Goal: Information Seeking & Learning: Learn about a topic

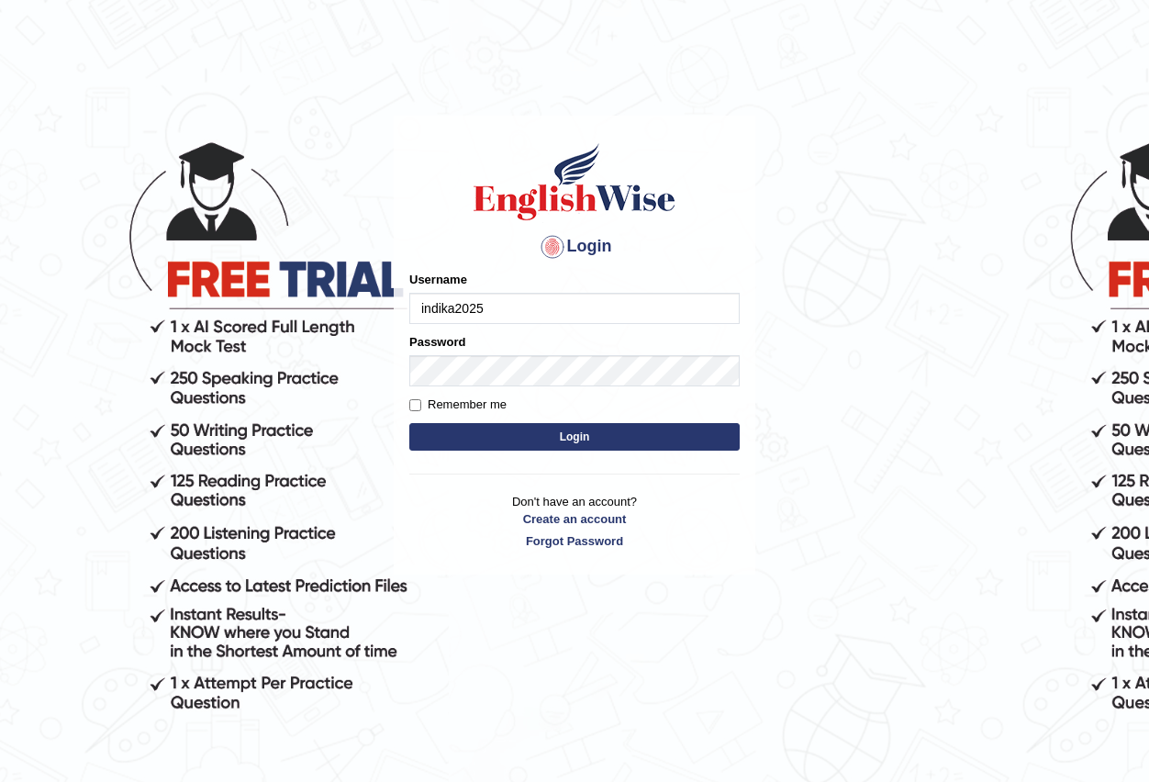
type input "Indika2025"
click at [522, 445] on button "Login" at bounding box center [574, 437] width 330 height 28
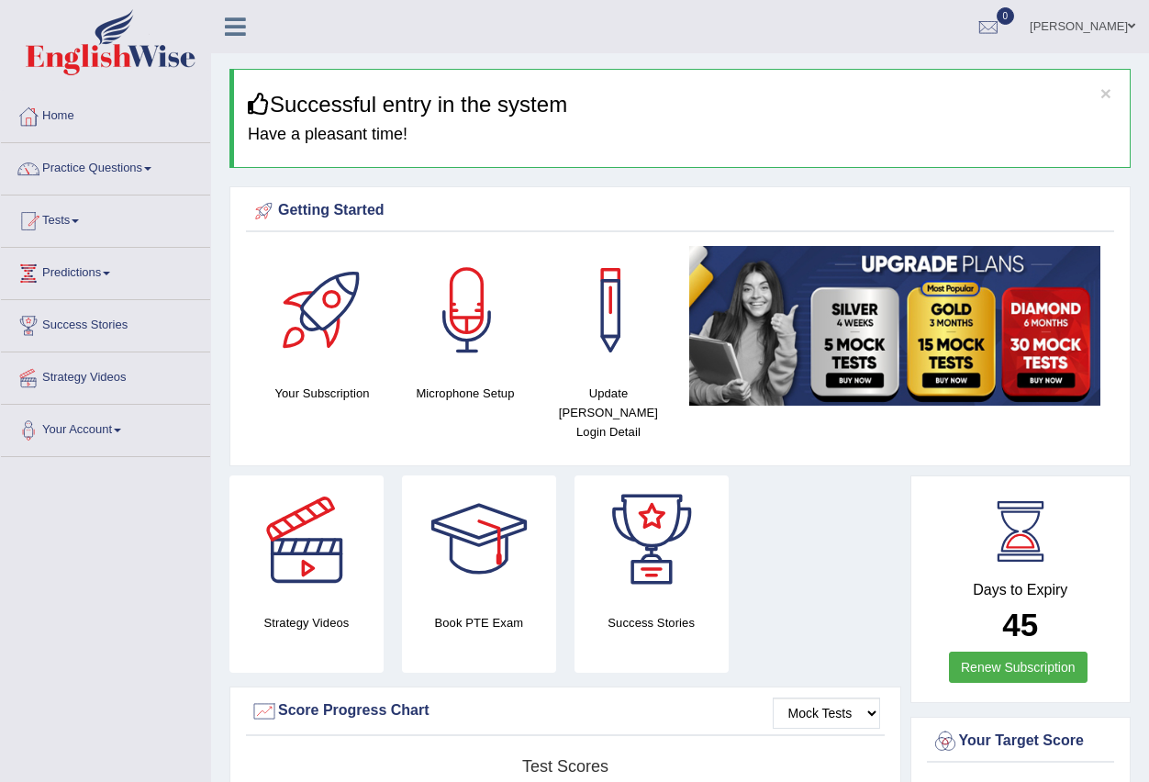
click at [151, 169] on span at bounding box center [147, 169] width 7 height 4
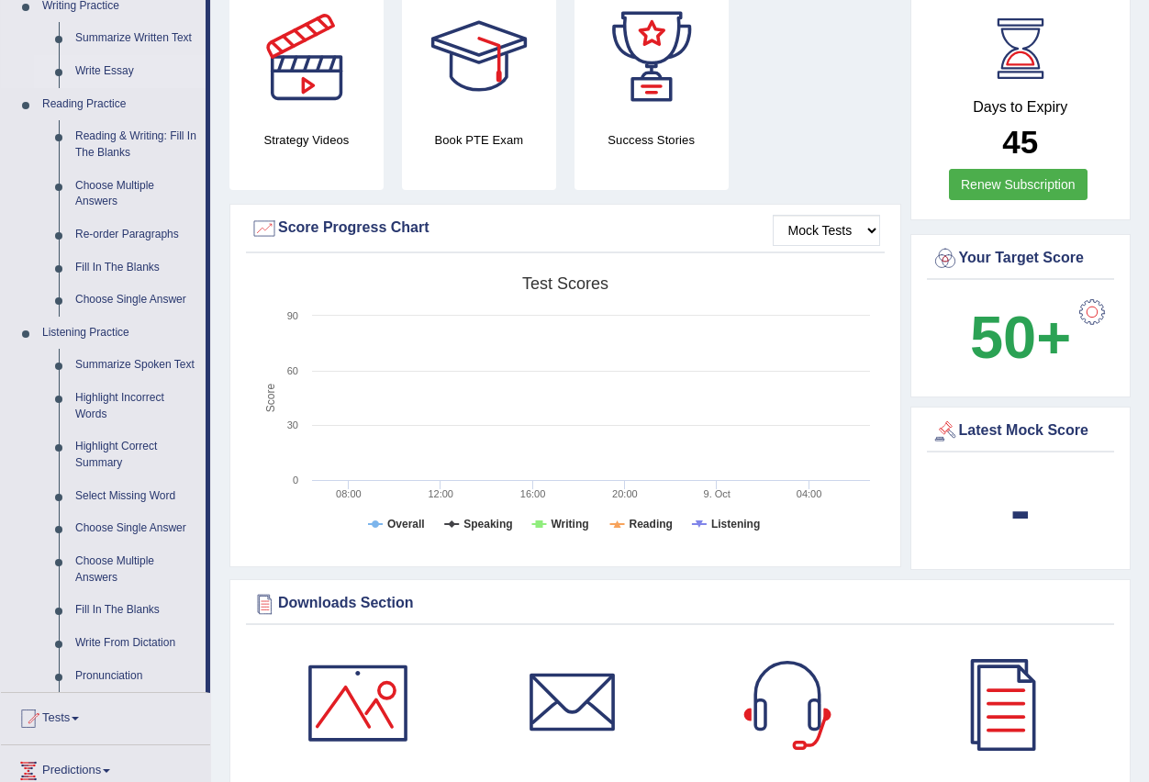
scroll to position [551, 0]
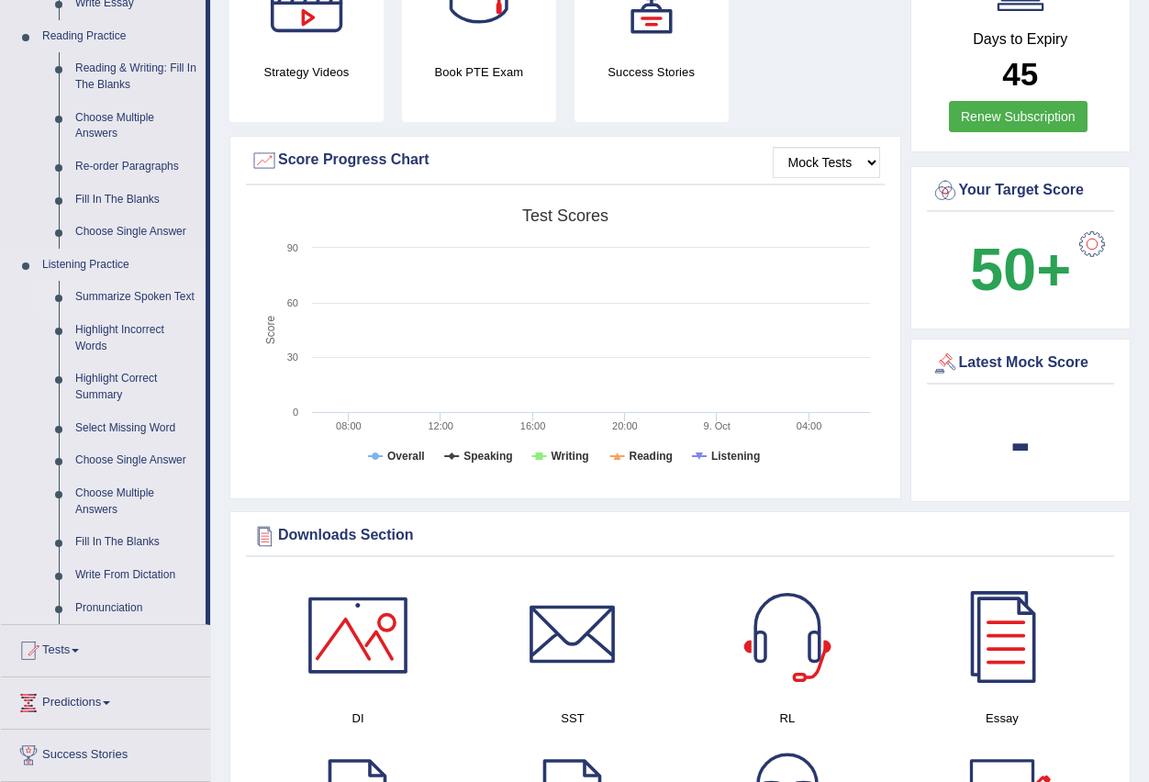
click at [124, 291] on link "Summarize Spoken Text" at bounding box center [136, 297] width 139 height 33
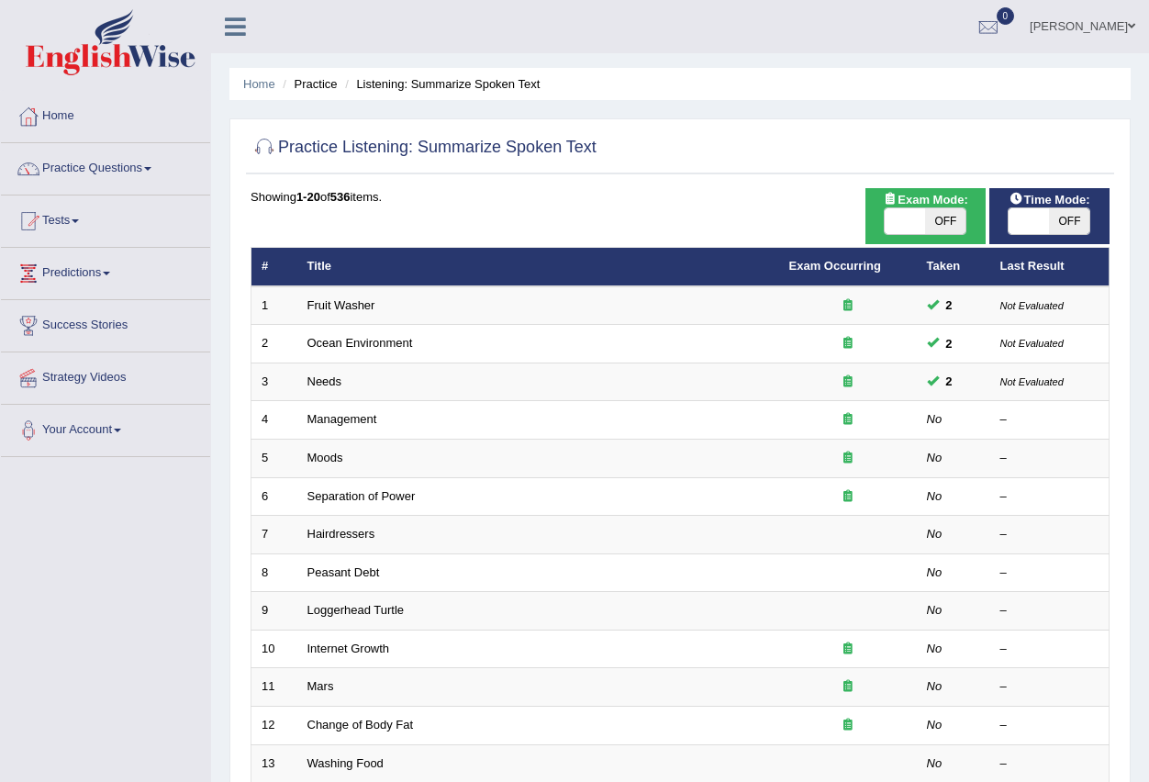
click at [342, 426] on link "Management" at bounding box center [343, 419] width 70 height 14
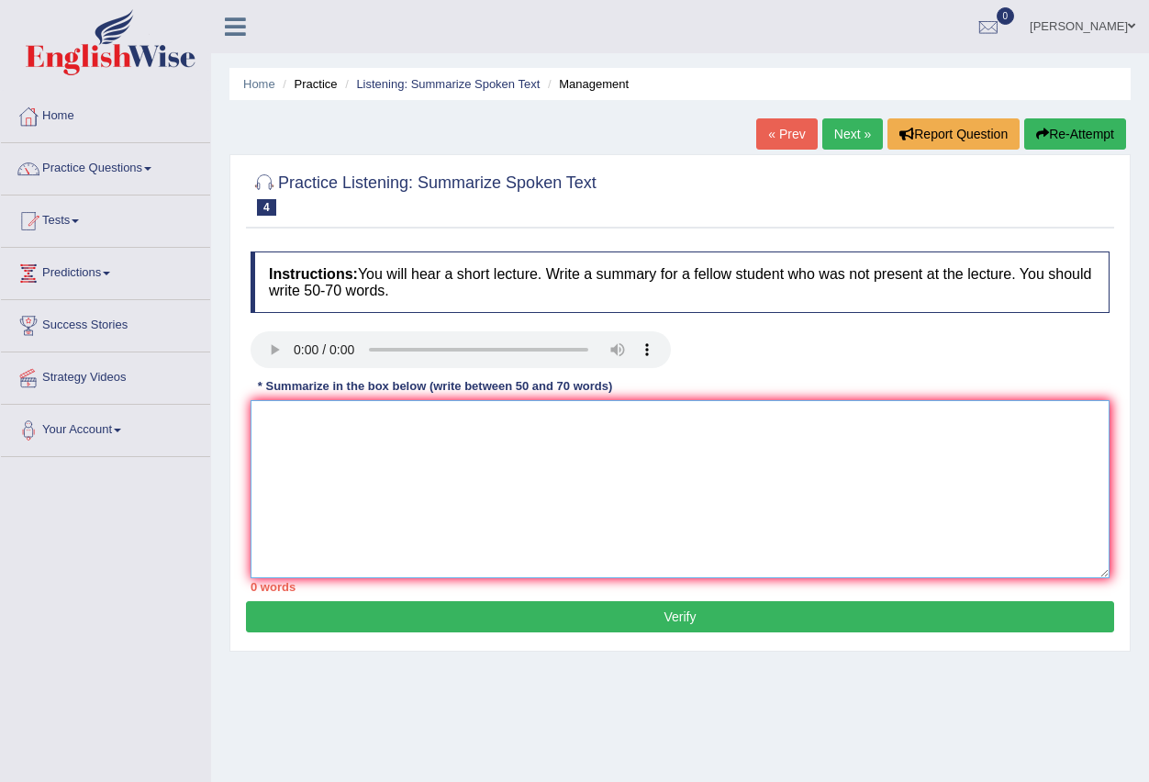
click at [423, 449] on textarea at bounding box center [680, 489] width 859 height 178
click at [146, 160] on link "Practice Questions" at bounding box center [105, 166] width 209 height 46
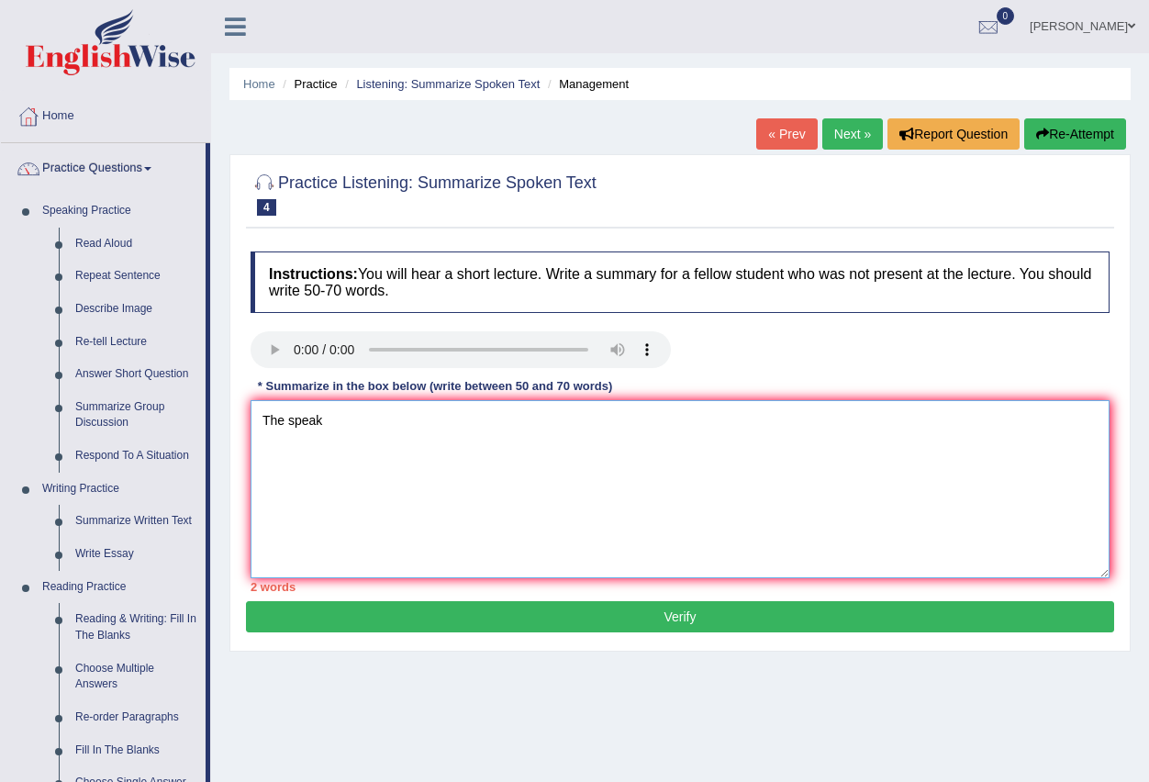
click at [335, 433] on textarea "The speak" at bounding box center [680, 489] width 859 height 178
type textarea "The speaker provides brief about Firstly, he mentions facts regarding Secondly,…"
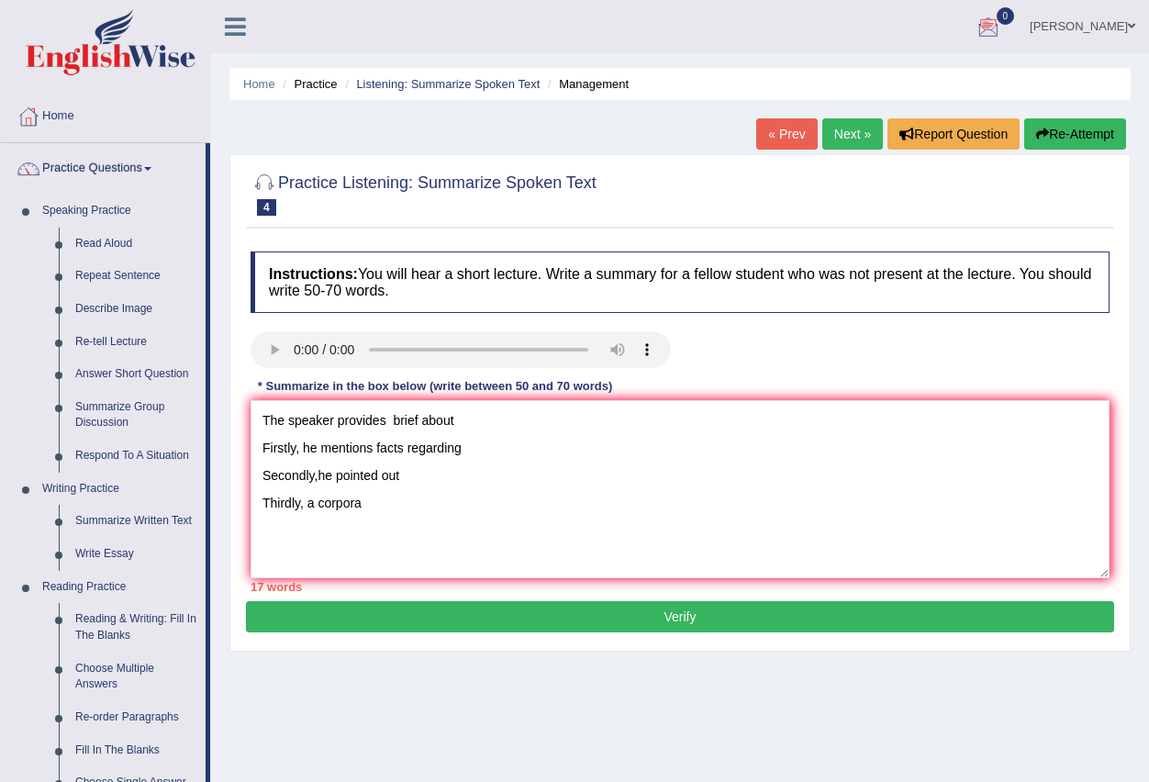
click at [791, 143] on link "« Prev" at bounding box center [786, 133] width 61 height 31
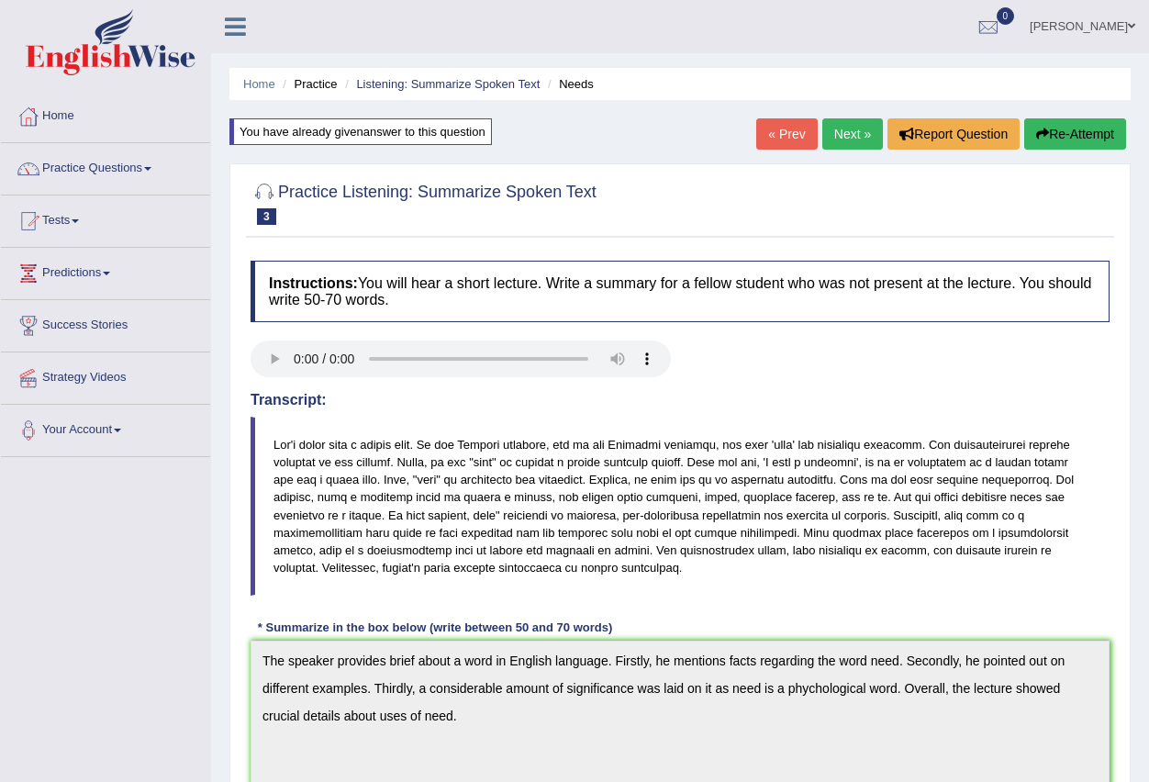
click at [868, 128] on link "Next »" at bounding box center [853, 133] width 61 height 31
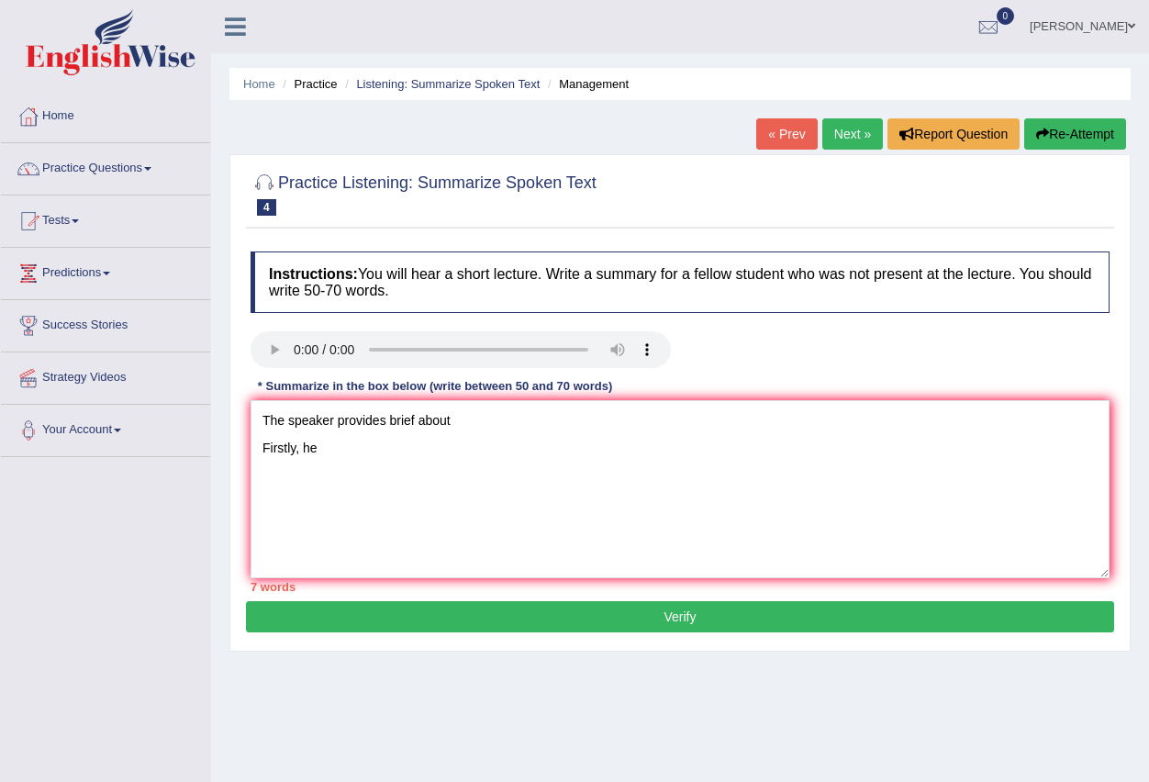
type textarea "The speaker provides brief about Firstly, he"
click at [781, 134] on link "« Prev" at bounding box center [786, 133] width 61 height 31
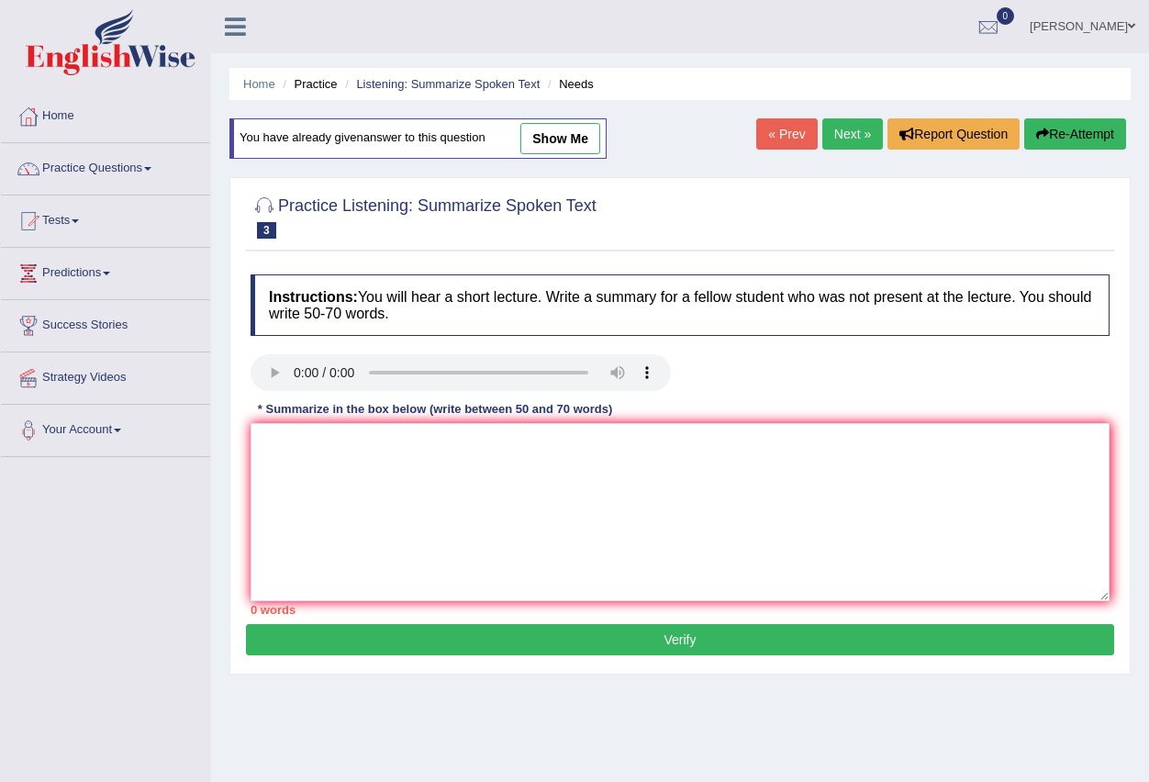
click at [563, 140] on link "show me" at bounding box center [561, 138] width 80 height 31
type textarea "The speaker provides brief about a word in English language. Firstly, he mentio…"
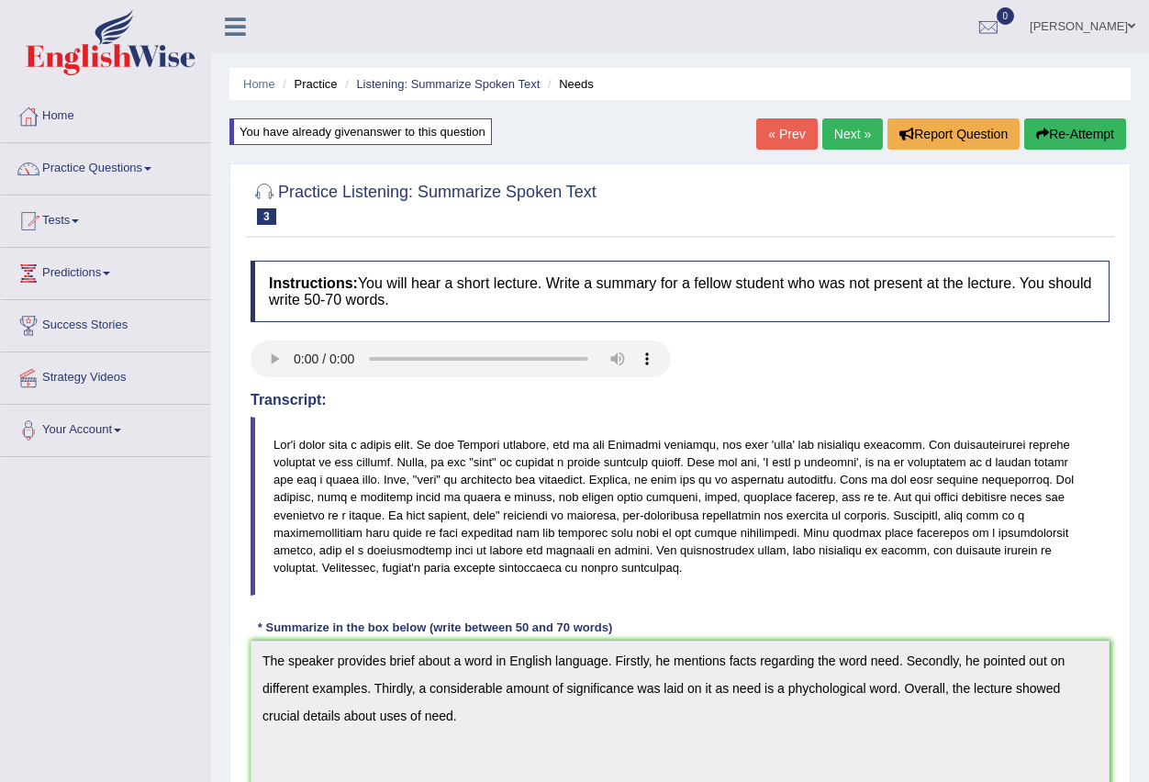
click at [1090, 130] on button "Re-Attempt" at bounding box center [1075, 133] width 102 height 31
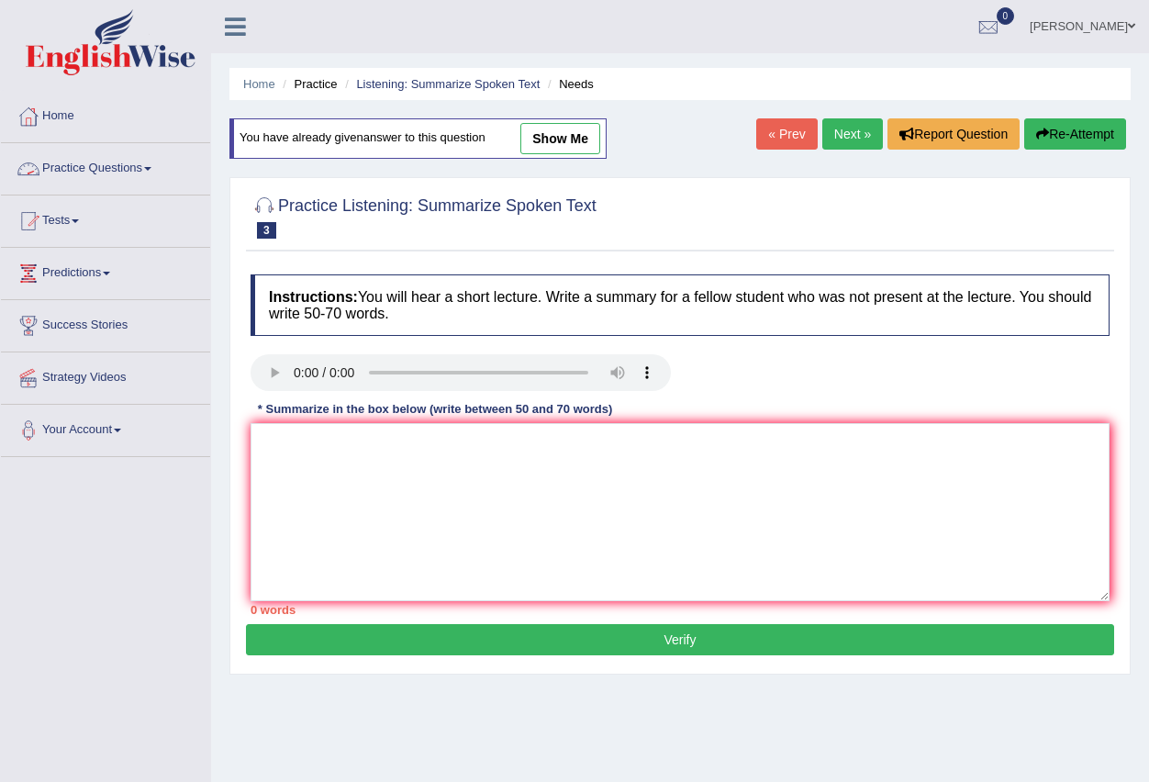
click at [139, 170] on link "Practice Questions" at bounding box center [105, 166] width 209 height 46
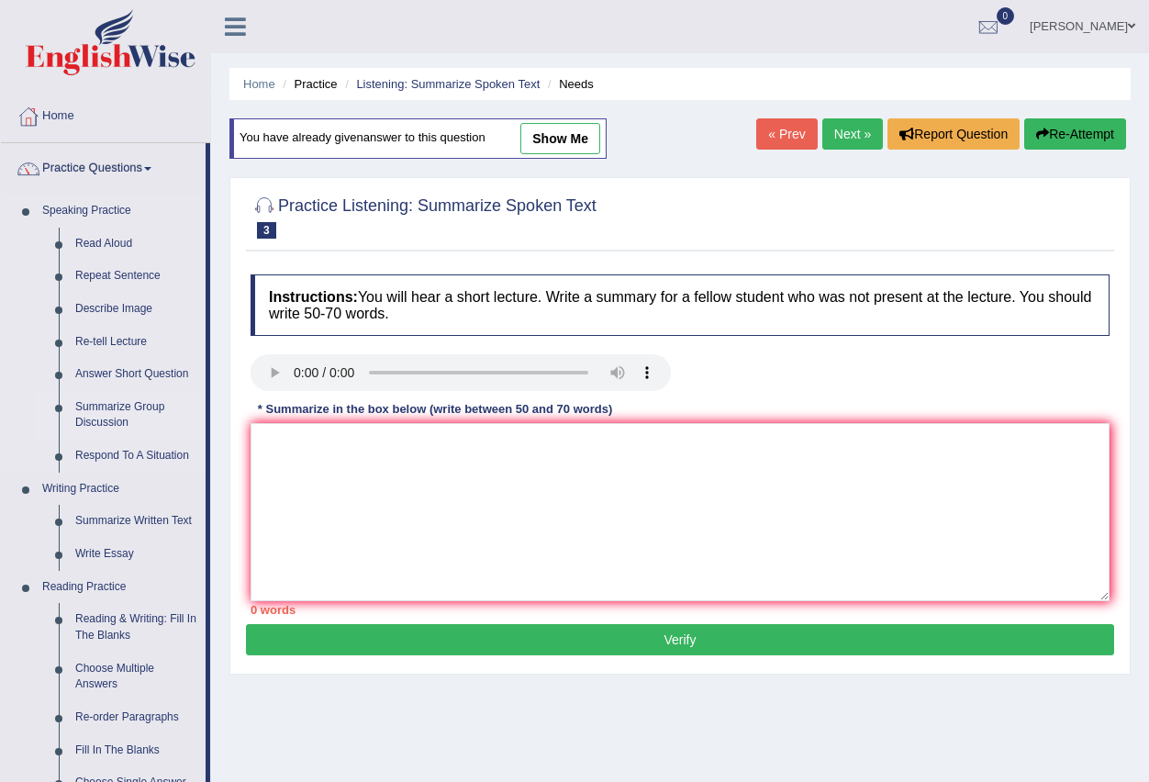
click at [109, 414] on link "Summarize Group Discussion" at bounding box center [136, 415] width 139 height 49
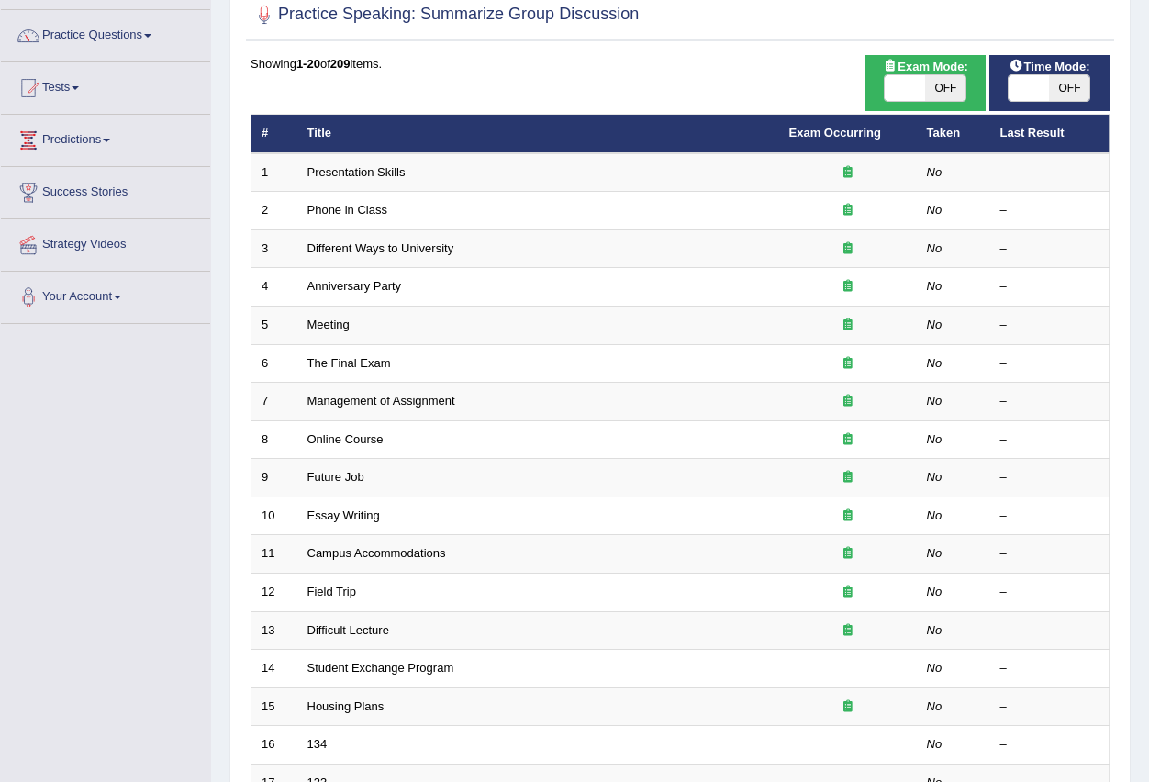
scroll to position [92, 0]
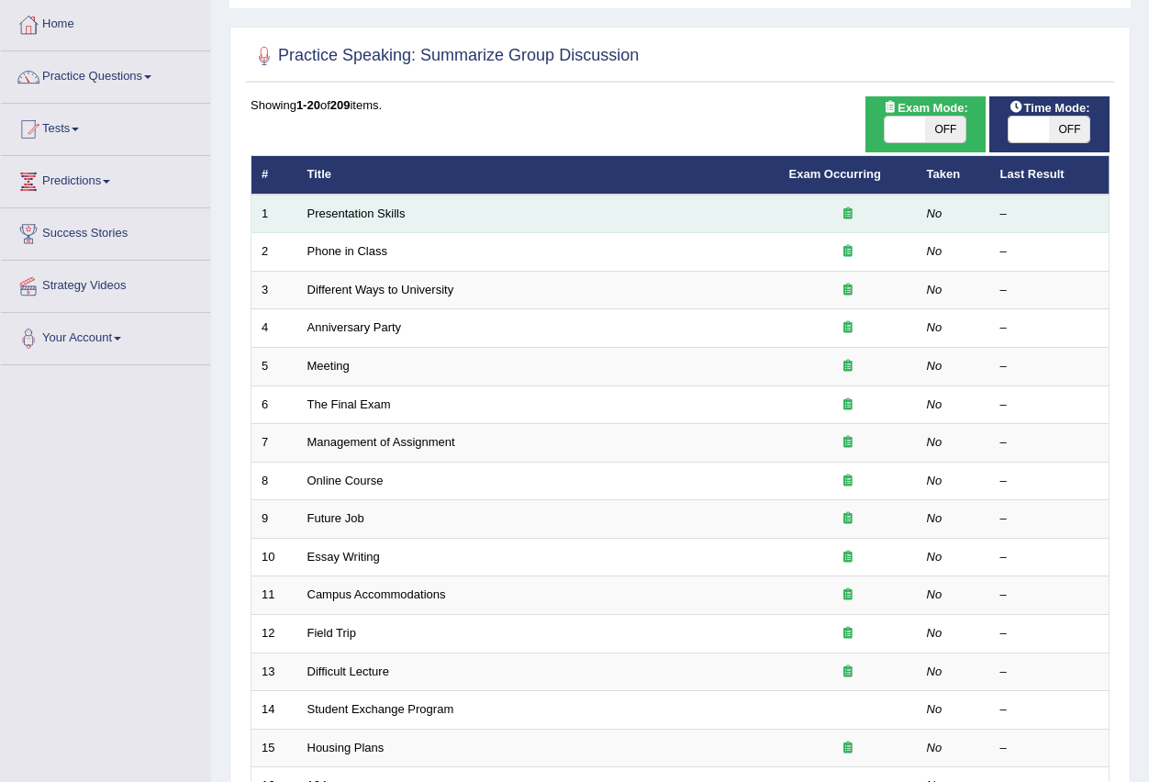
click at [543, 221] on td "Presentation Skills" at bounding box center [538, 214] width 482 height 39
click at [360, 214] on link "Presentation Skills" at bounding box center [357, 214] width 98 height 14
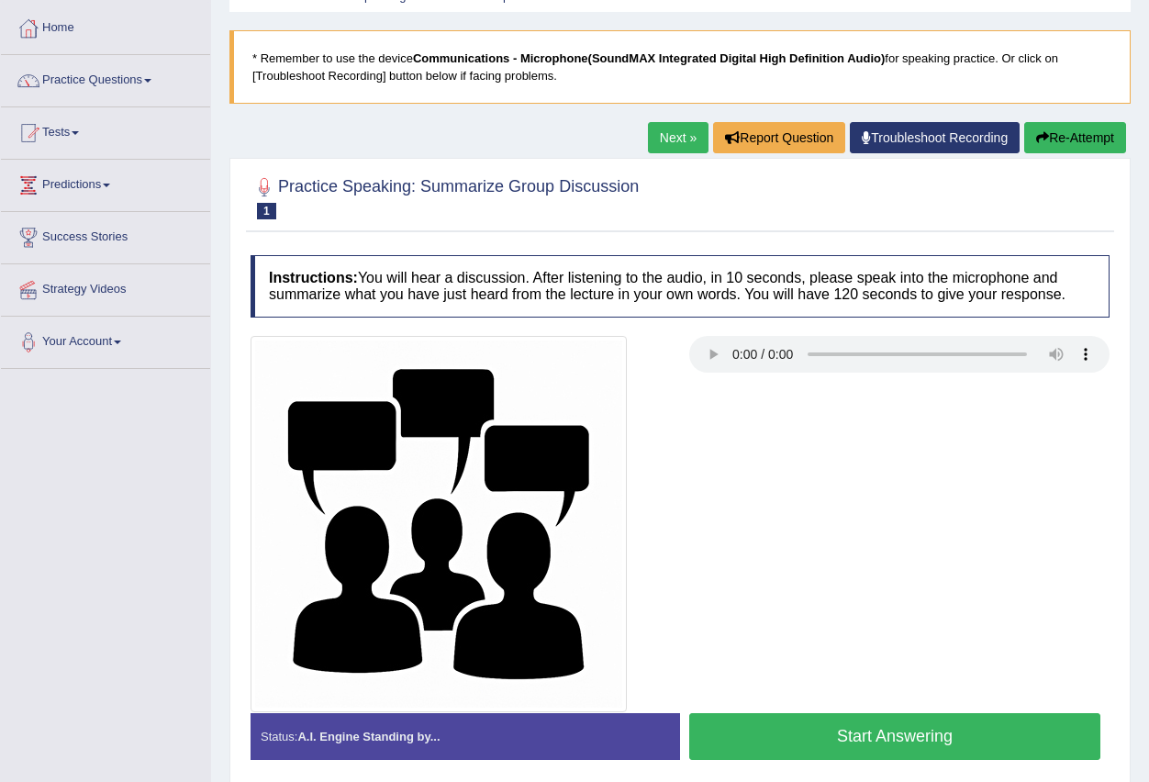
scroll to position [182, 0]
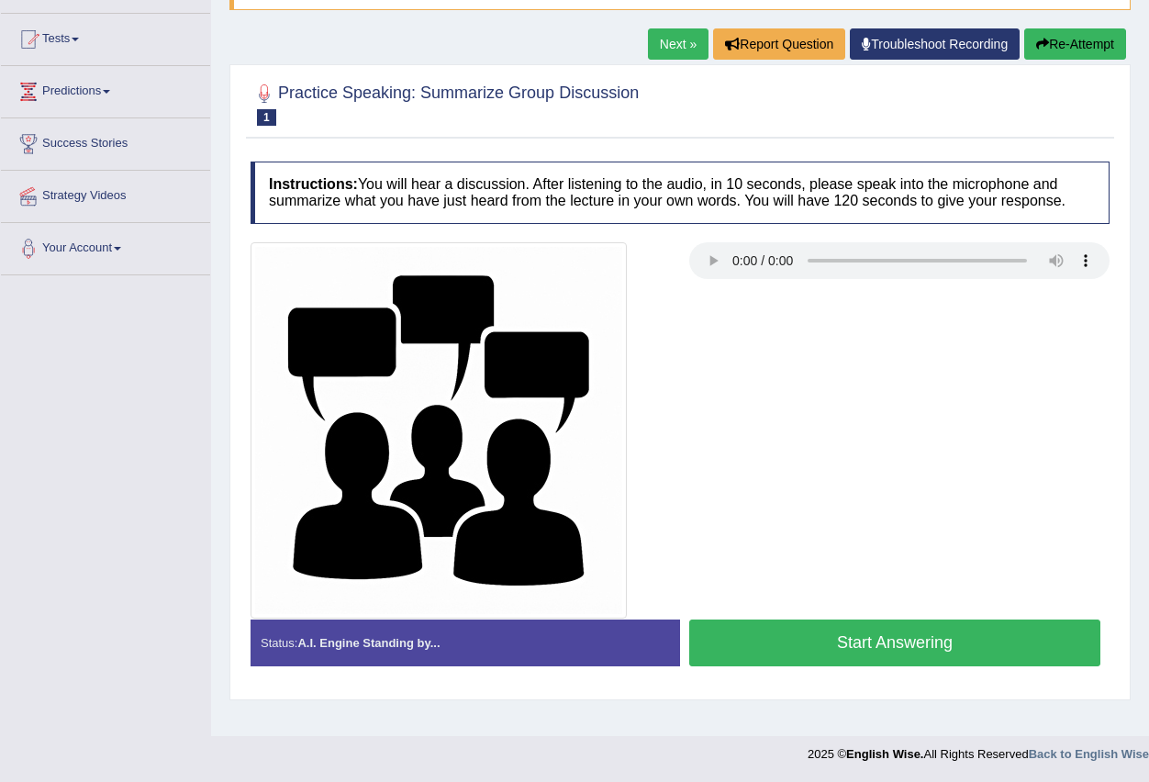
click at [913, 632] on button "Start Answering" at bounding box center [894, 643] width 411 height 47
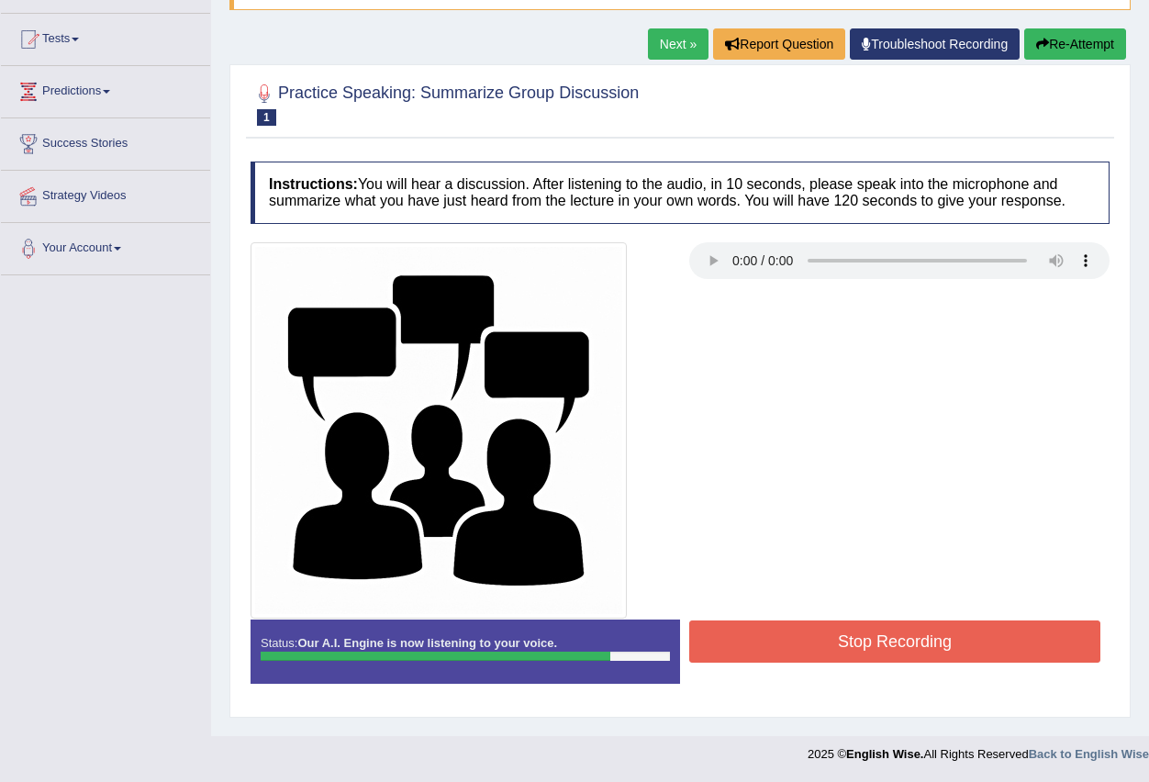
click at [913, 632] on button "Stop Recording" at bounding box center [894, 642] width 411 height 42
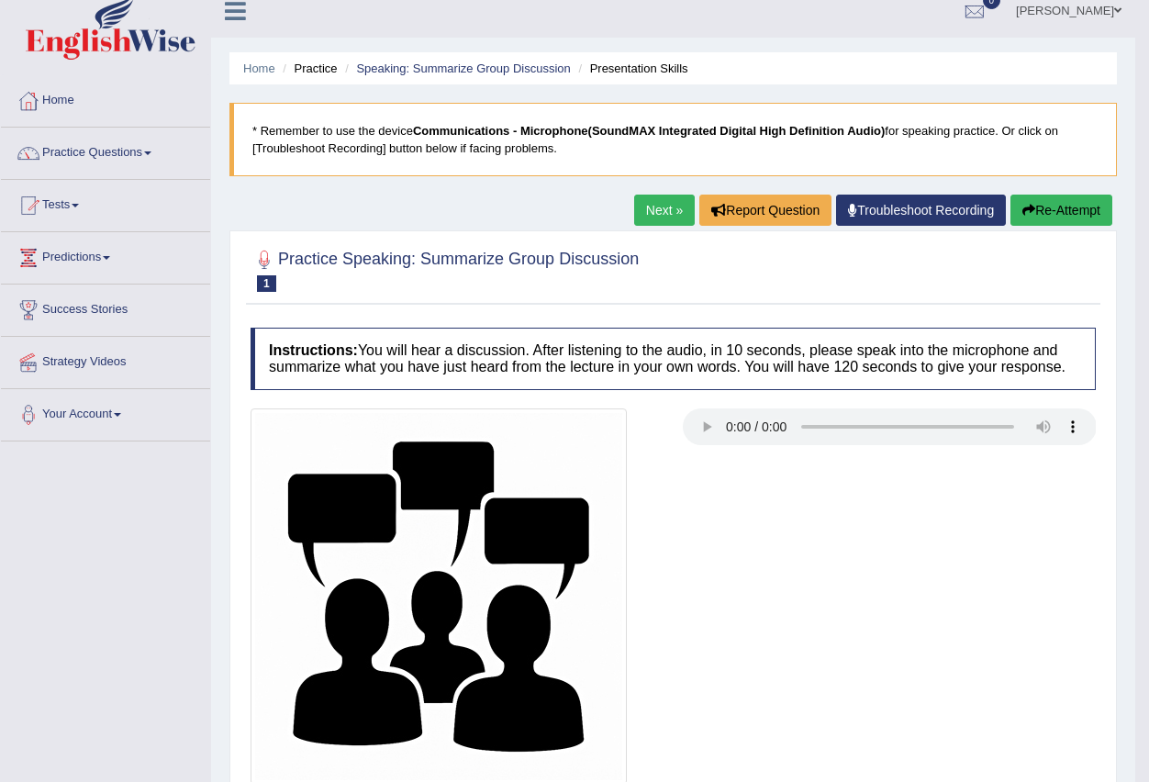
scroll to position [0, 0]
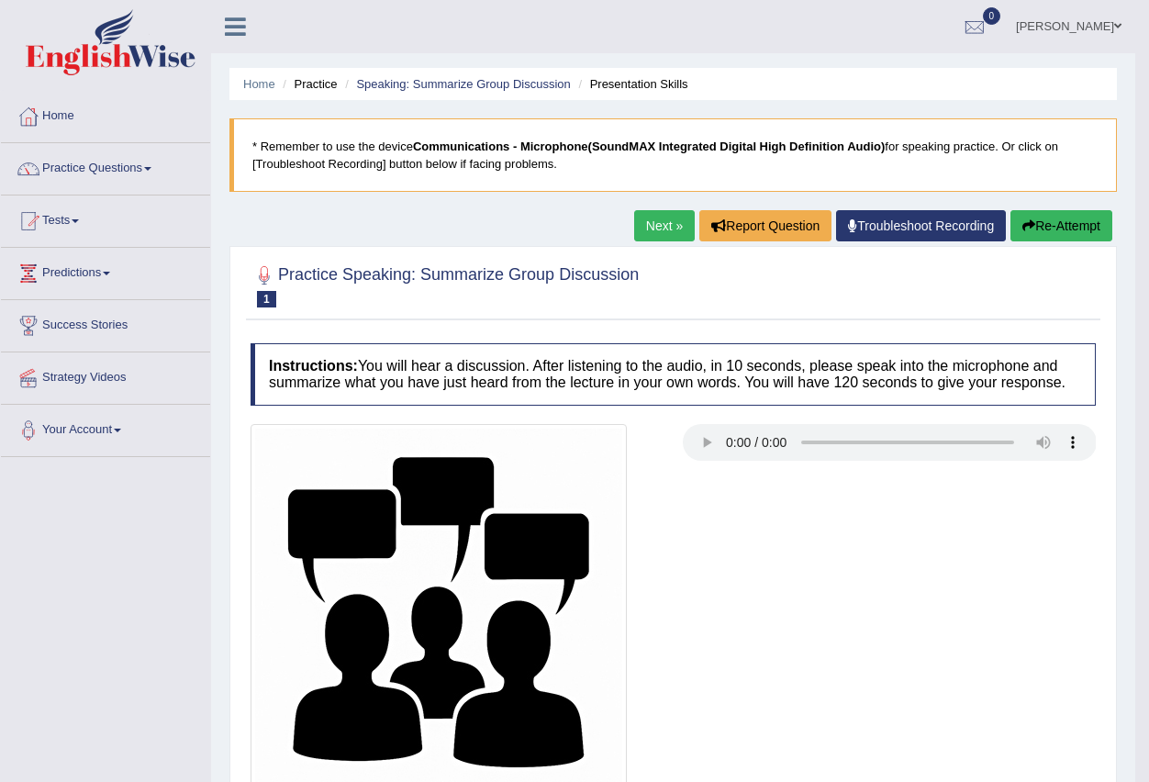
click at [656, 218] on link "Next »" at bounding box center [664, 225] width 61 height 31
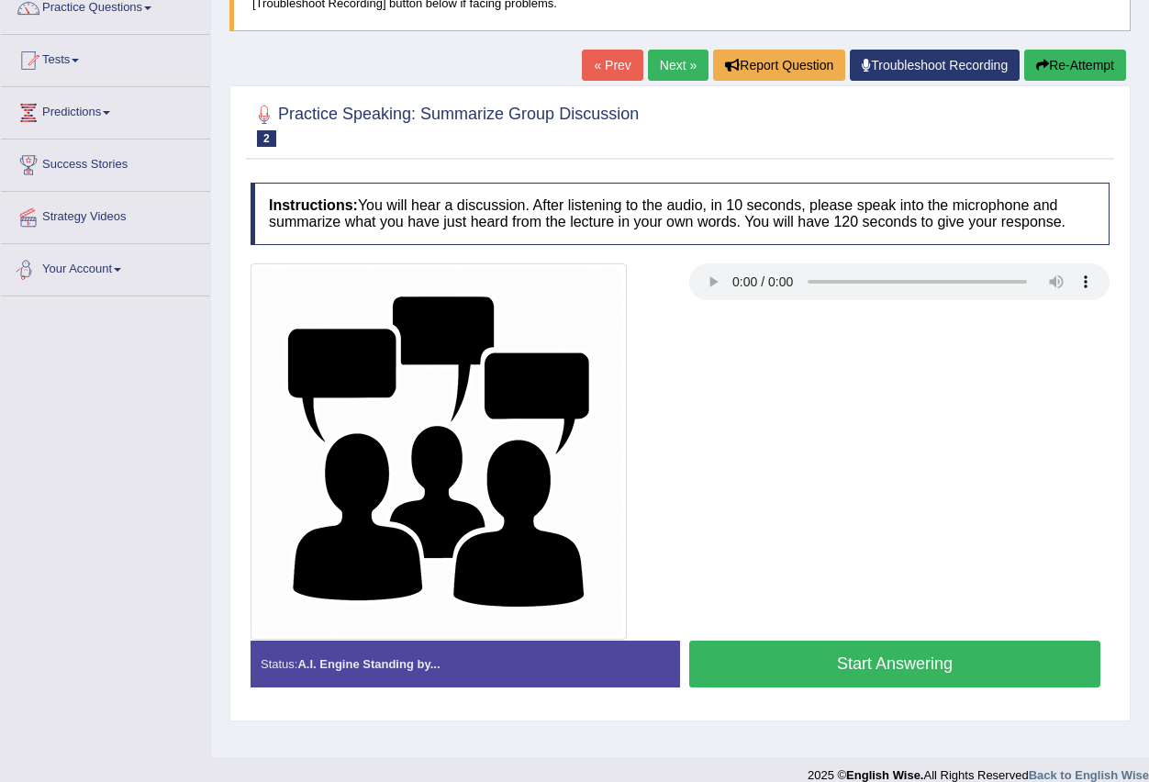
scroll to position [182, 0]
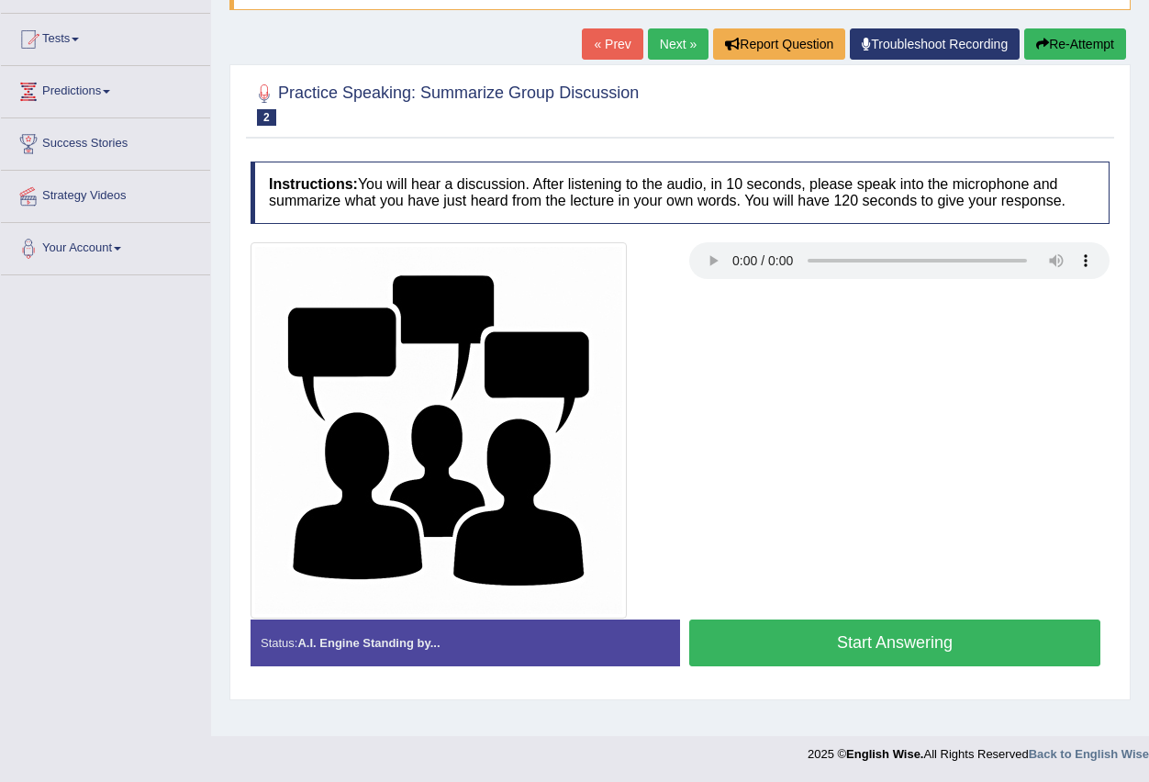
click at [672, 42] on link "Next »" at bounding box center [678, 43] width 61 height 31
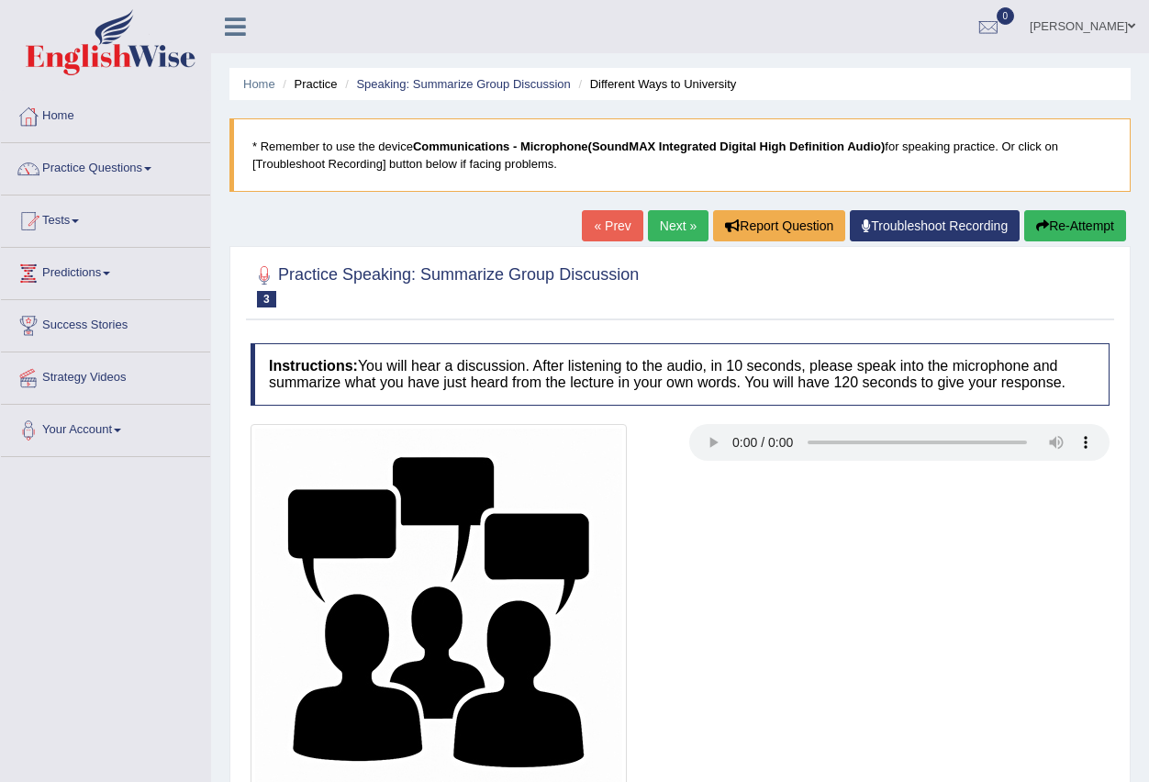
click at [599, 219] on link "« Prev" at bounding box center [612, 225] width 61 height 31
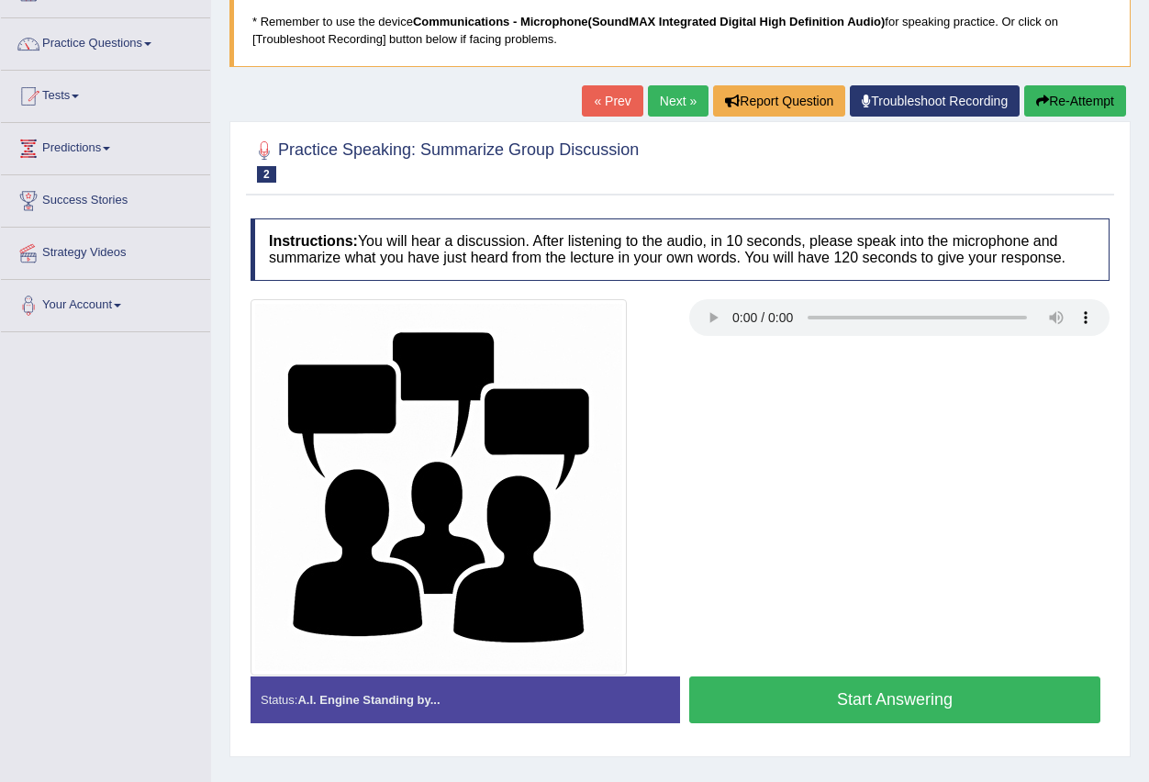
scroll to position [182, 0]
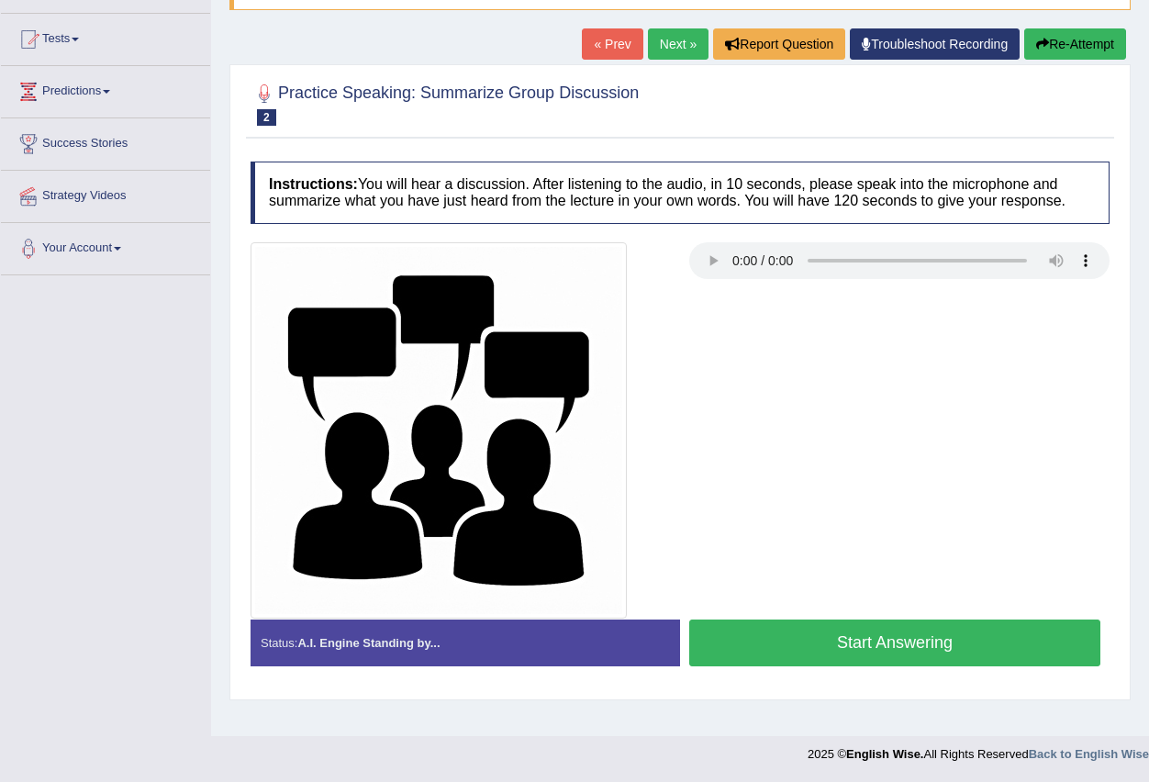
click at [751, 646] on button "Start Answering" at bounding box center [894, 643] width 411 height 47
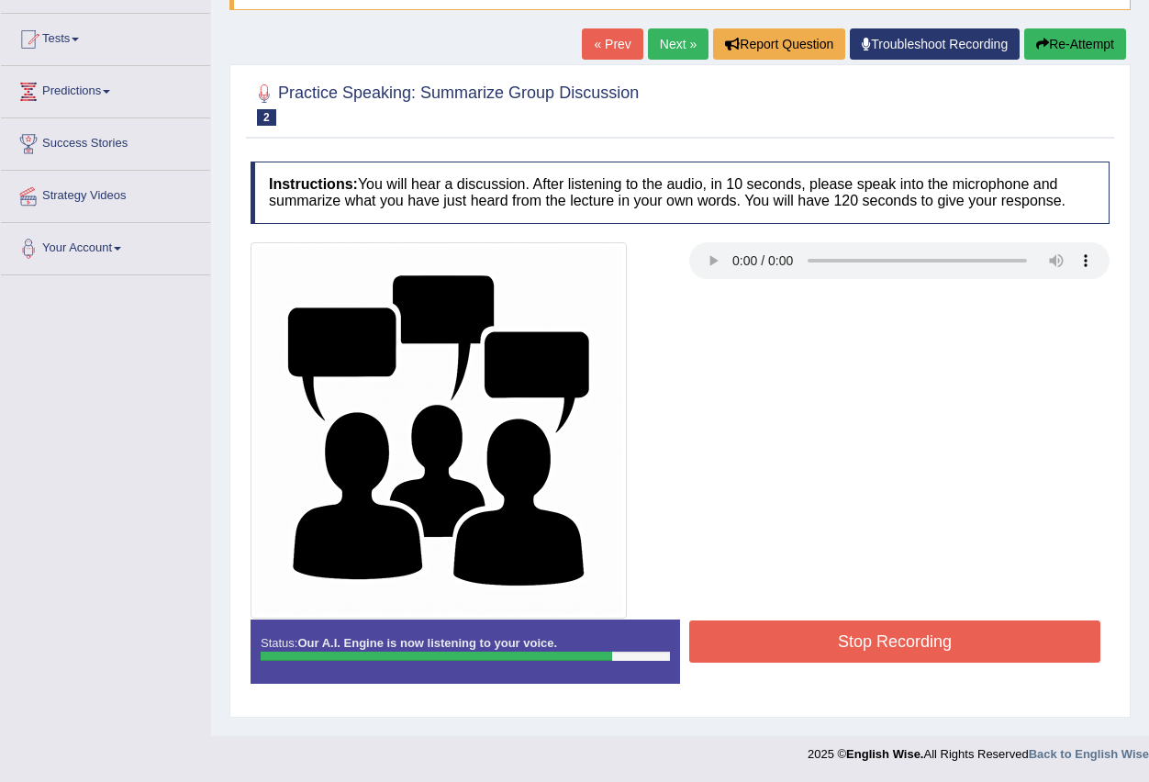
click at [757, 637] on button "Stop Recording" at bounding box center [894, 642] width 411 height 42
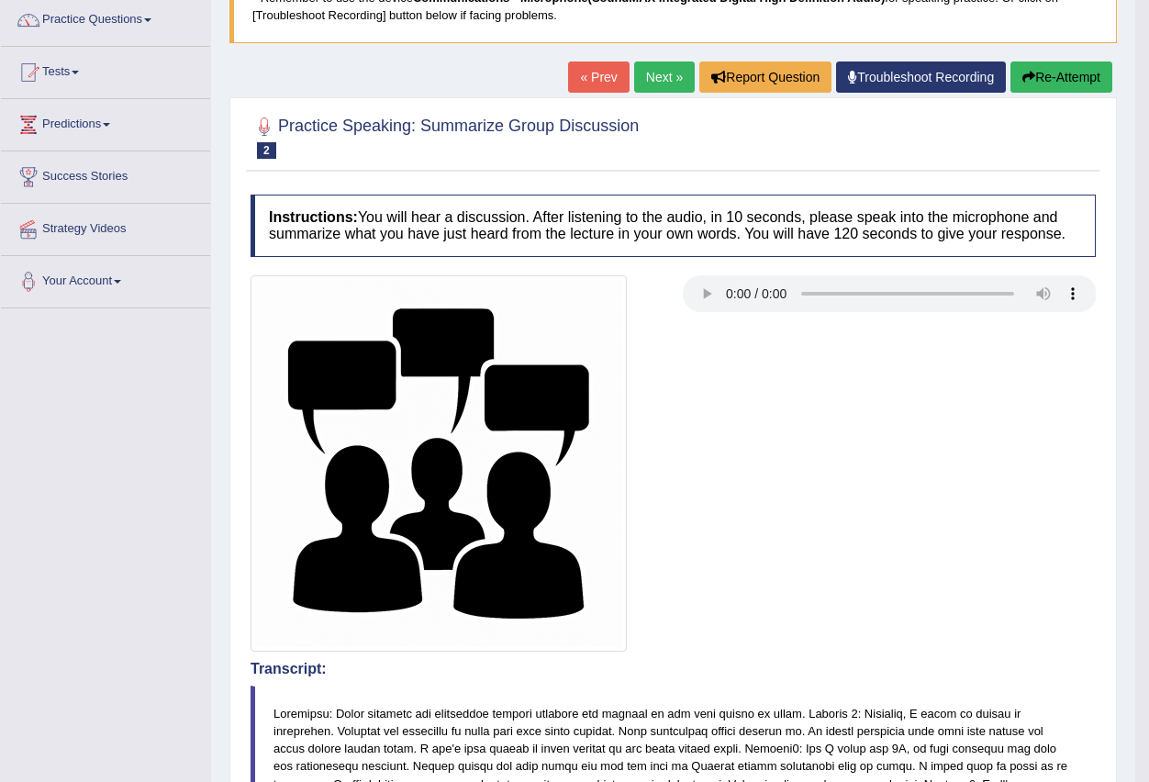
scroll to position [90, 0]
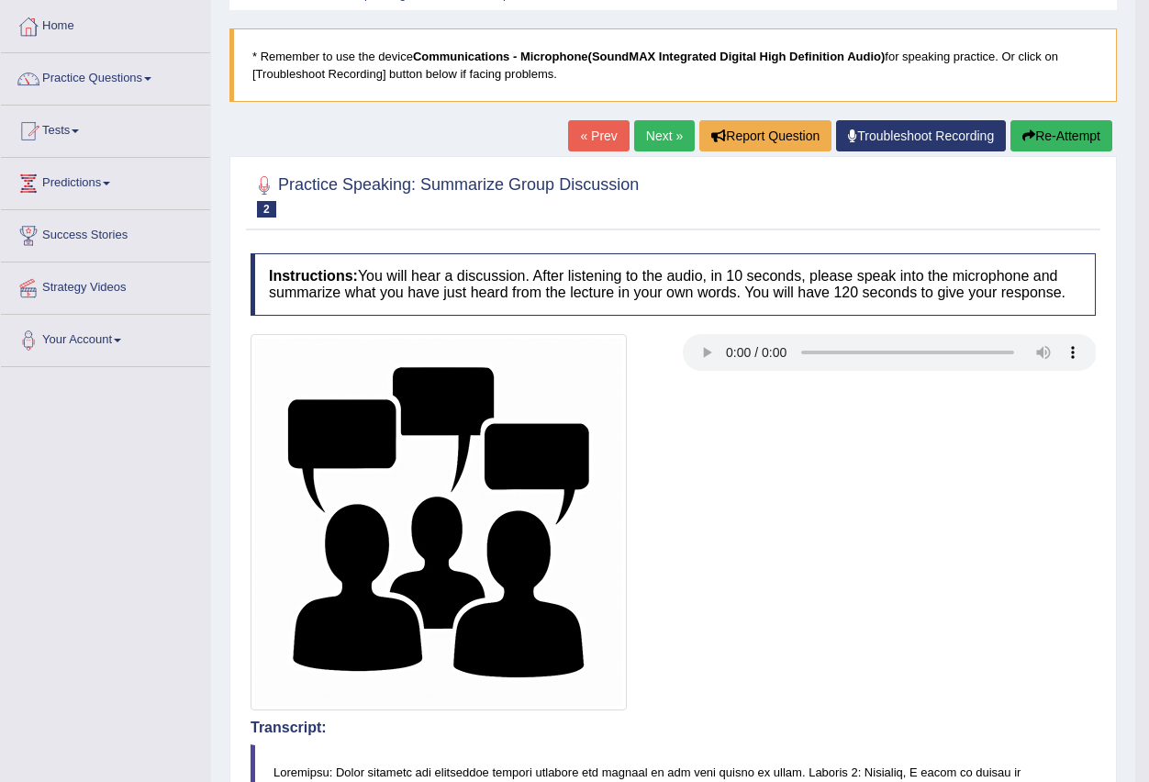
click at [644, 142] on link "Next »" at bounding box center [664, 135] width 61 height 31
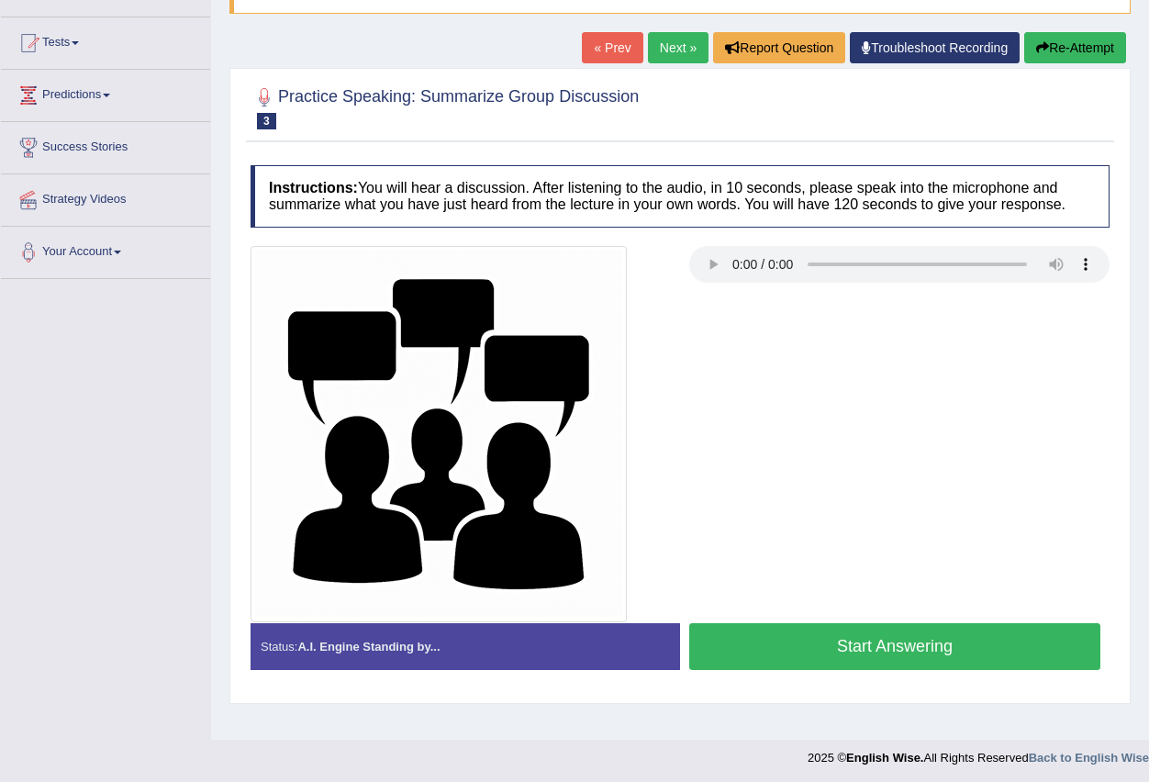
scroll to position [182, 0]
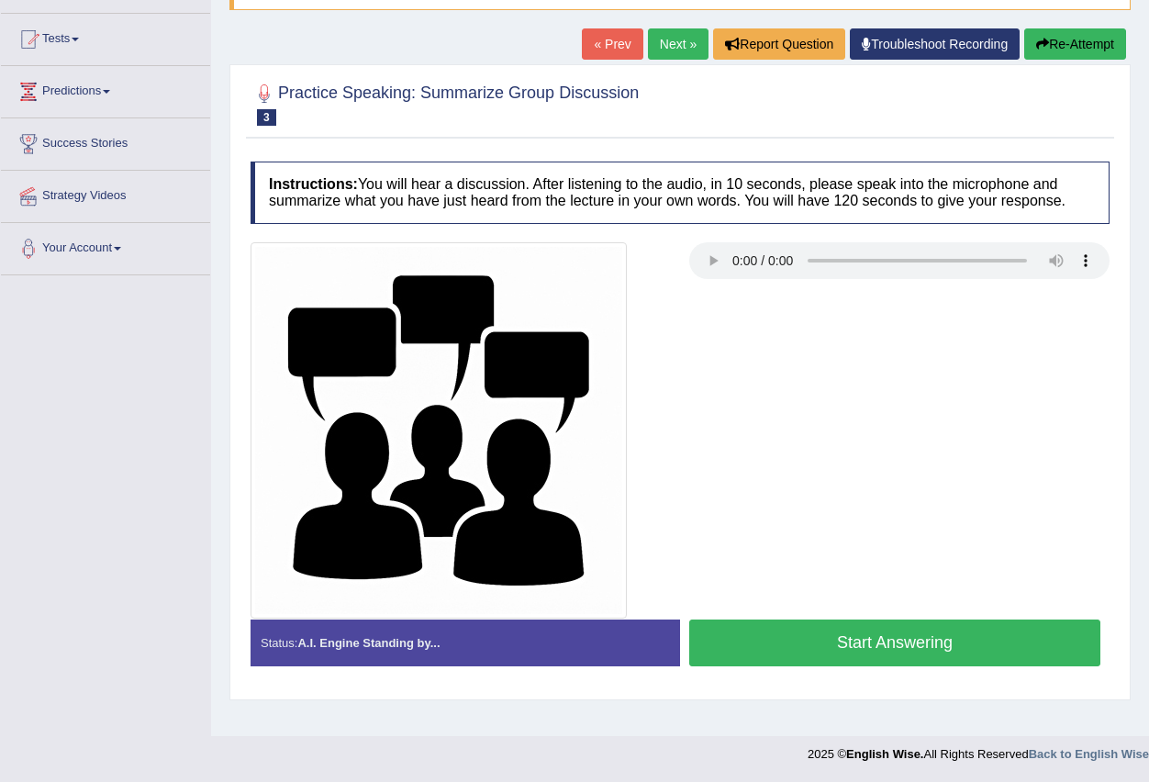
click at [805, 649] on button "Start Answering" at bounding box center [894, 643] width 411 height 47
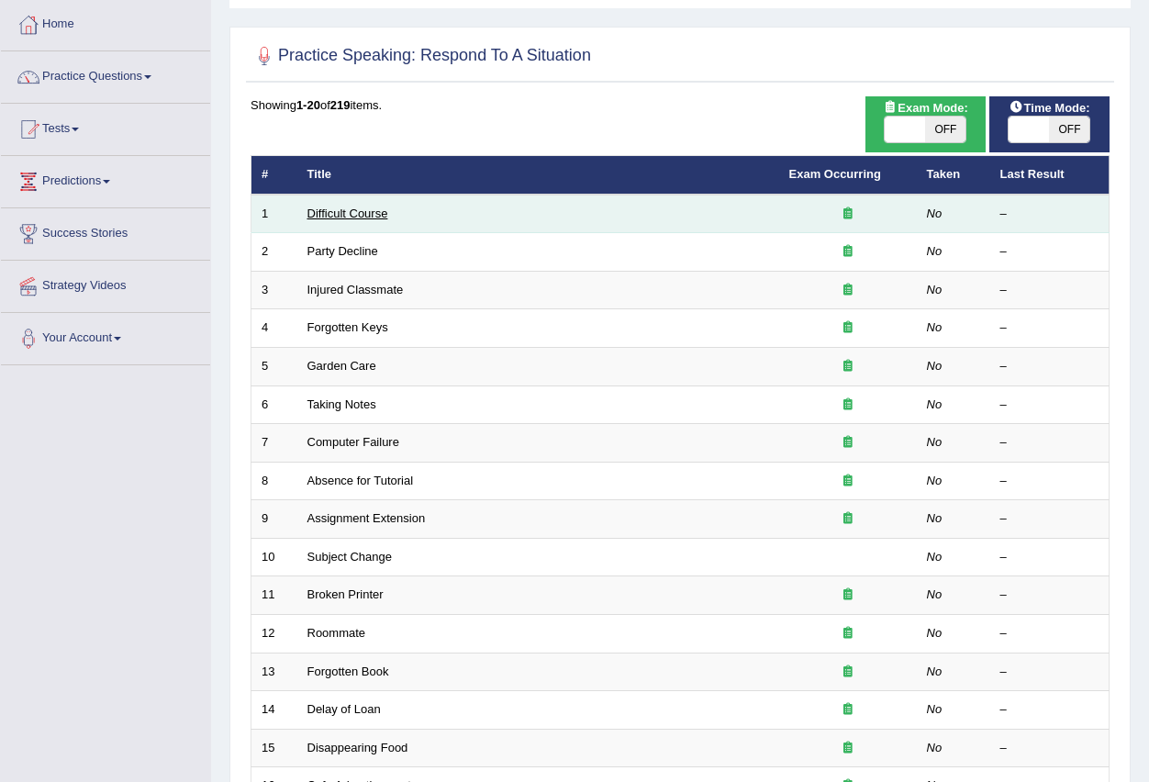
click at [320, 218] on link "Difficult Course" at bounding box center [348, 214] width 81 height 14
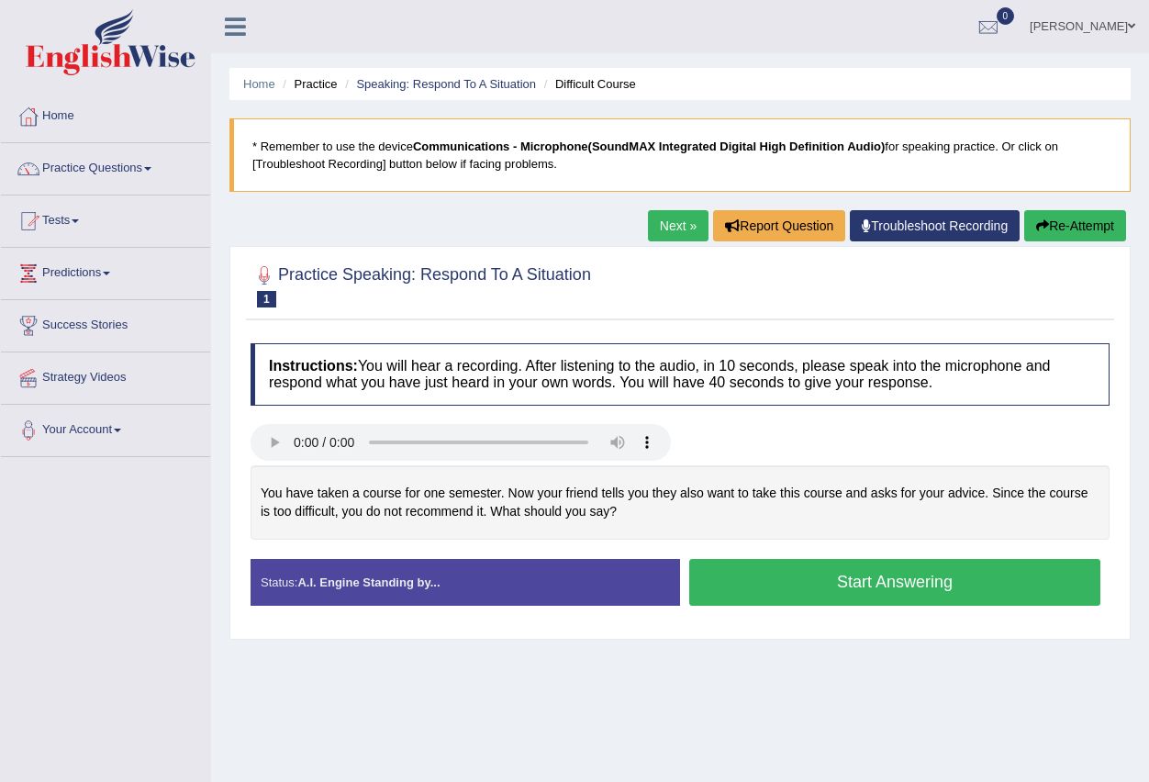
click at [663, 233] on link "Next »" at bounding box center [678, 225] width 61 height 31
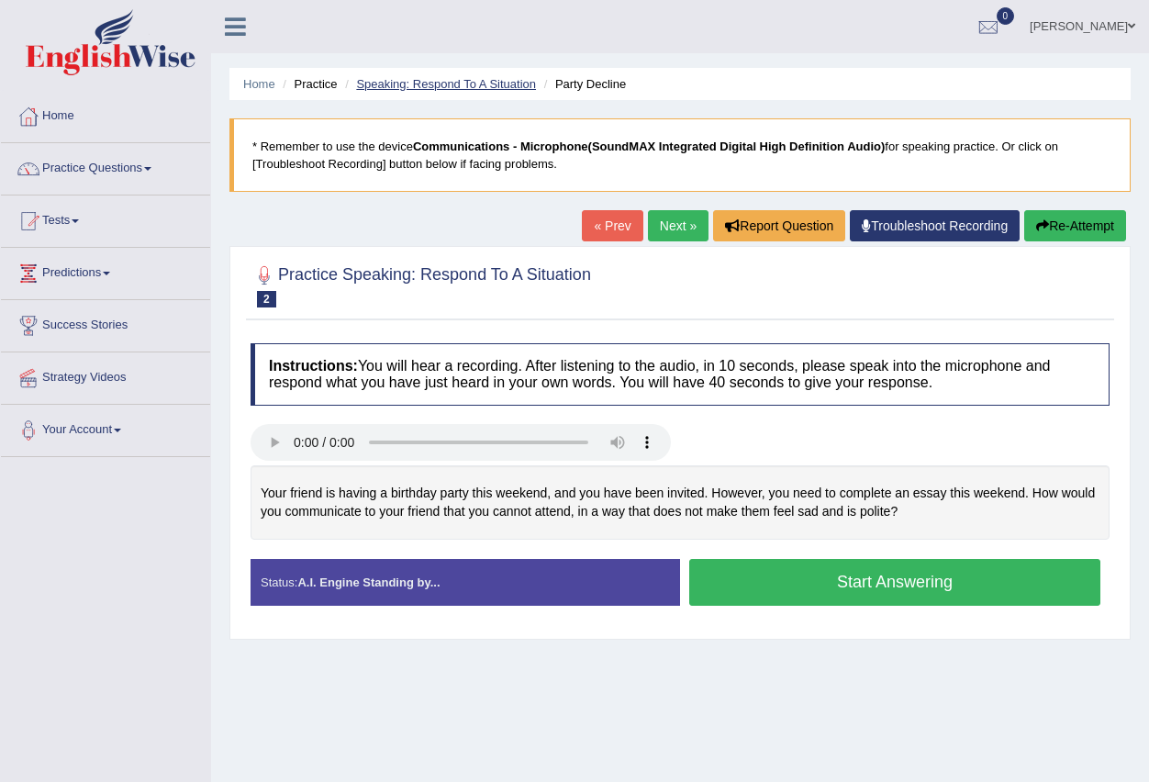
click at [425, 85] on link "Speaking: Respond To A Situation" at bounding box center [446, 84] width 180 height 14
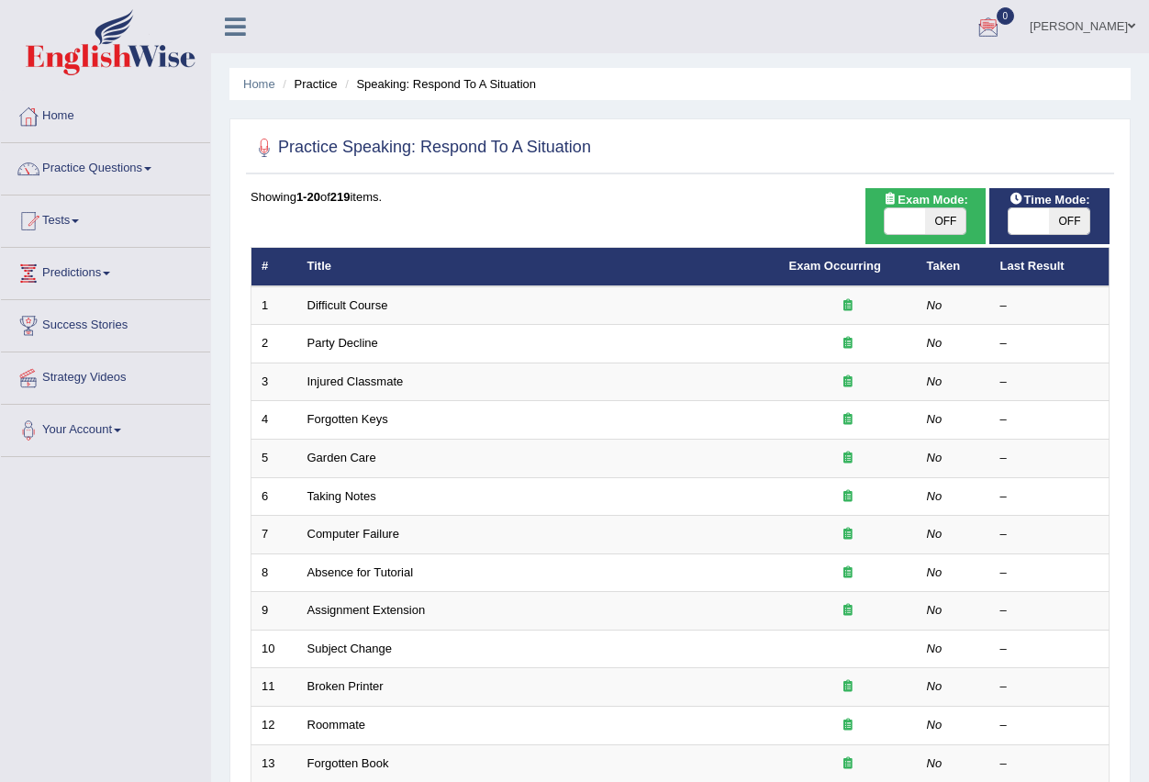
click at [1125, 28] on link "Indika Amuwala idangodage" at bounding box center [1082, 24] width 133 height 48
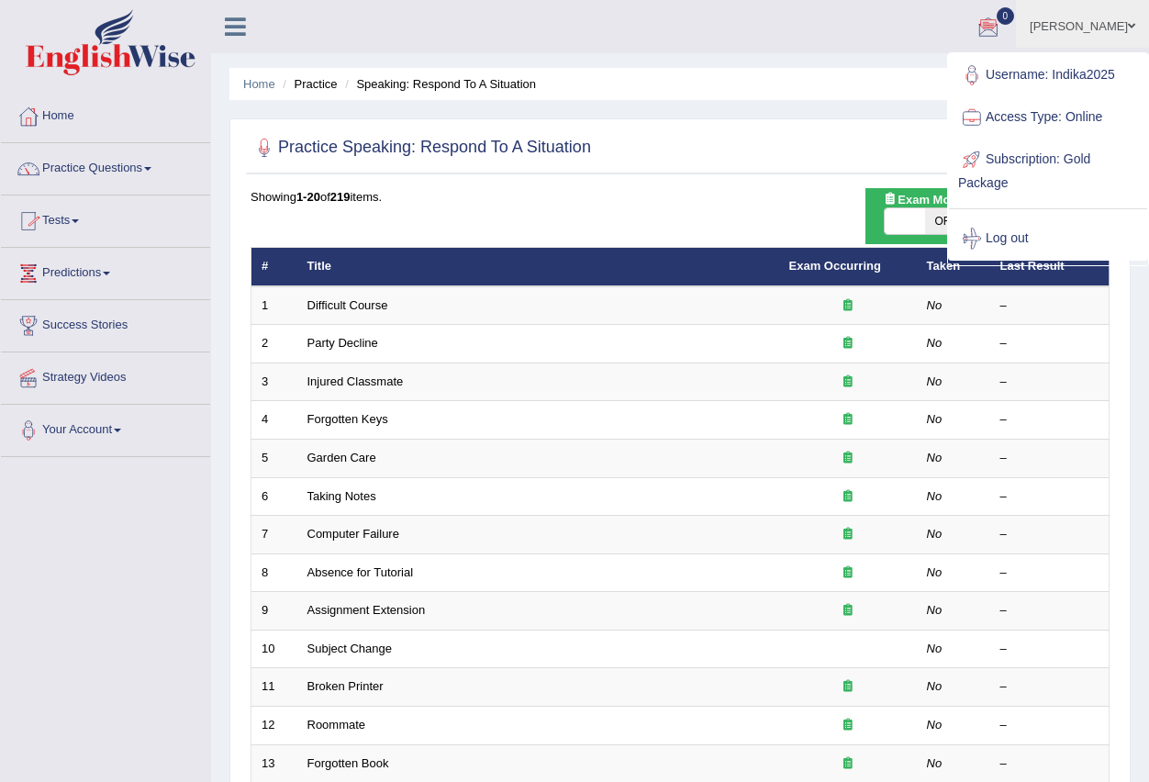
click at [82, 228] on link "Tests" at bounding box center [105, 219] width 209 height 46
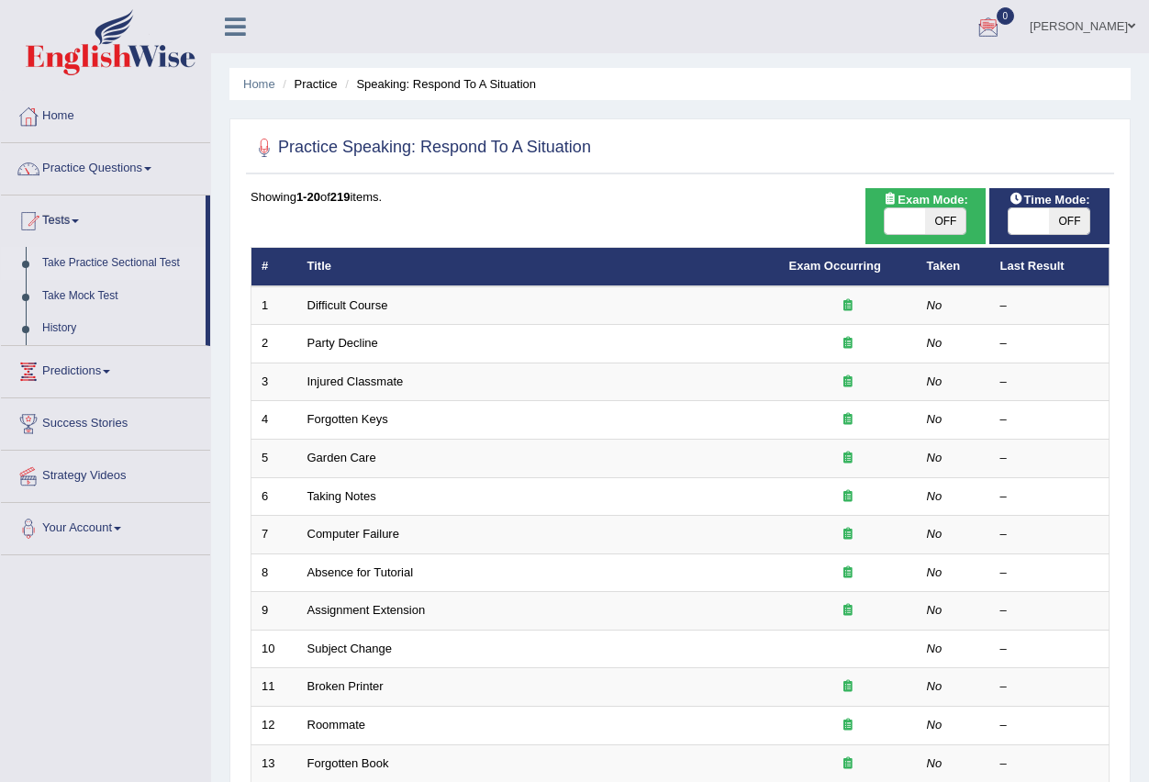
click at [97, 263] on link "Take Practice Sectional Test" at bounding box center [120, 263] width 172 height 33
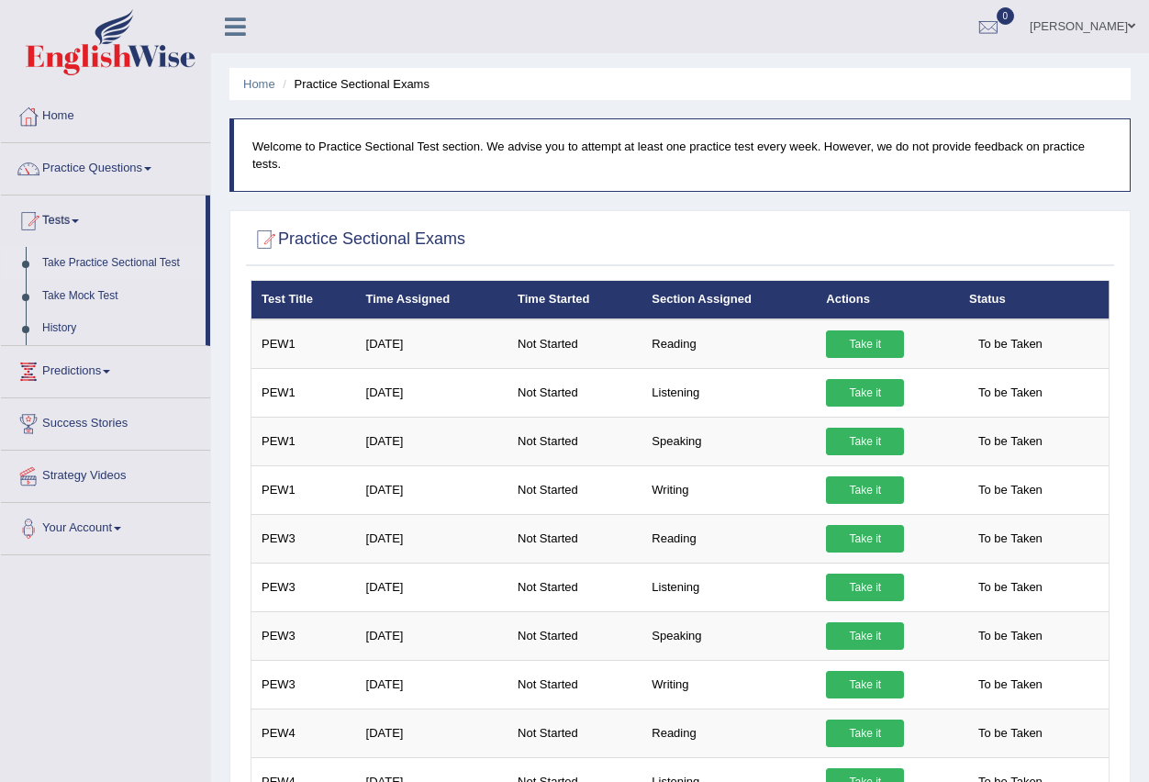
click at [1077, 21] on link "Indika Amuwala idangodage" at bounding box center [1082, 24] width 133 height 48
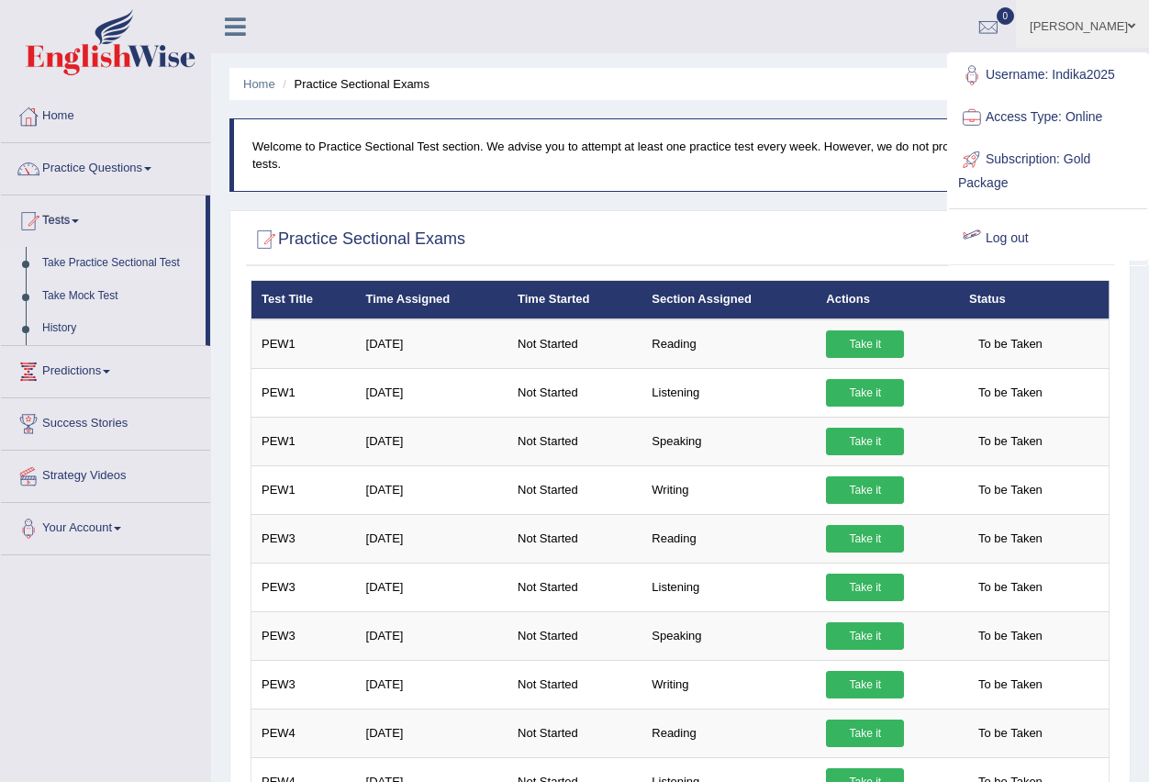
click at [997, 240] on link "Log out" at bounding box center [1048, 239] width 198 height 42
